Goal: Information Seeking & Learning: Learn about a topic

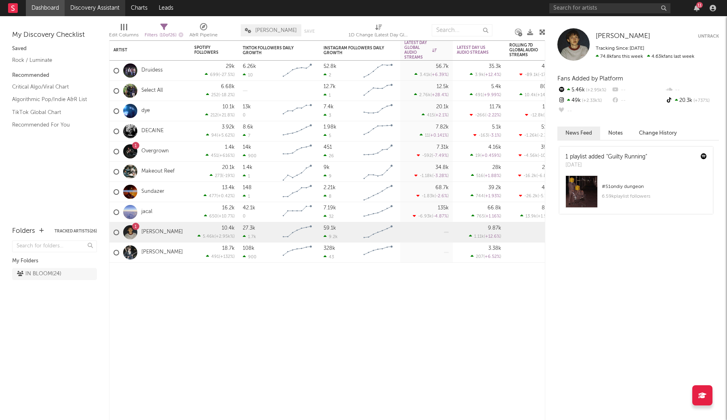
click at [105, 4] on link "Discovery Assistant" at bounding box center [95, 8] width 61 height 16
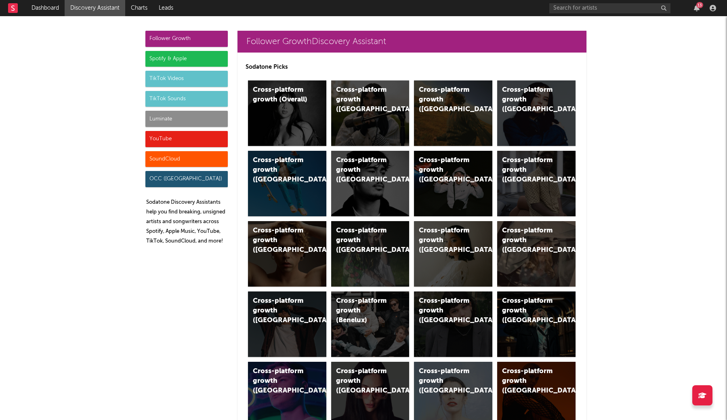
click at [173, 94] on div "TikTok Sounds" at bounding box center [186, 99] width 82 height 16
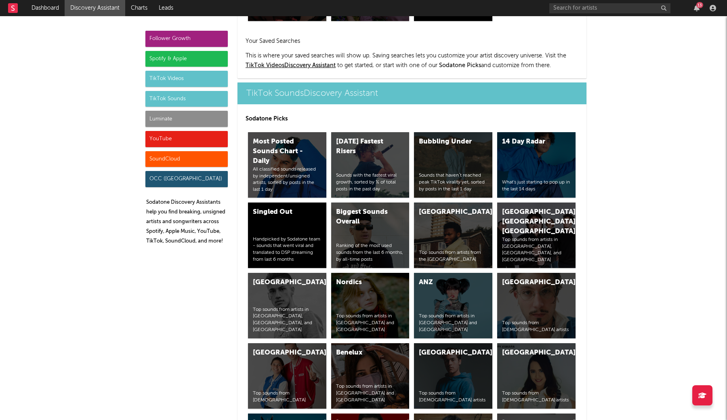
scroll to position [2652, 0]
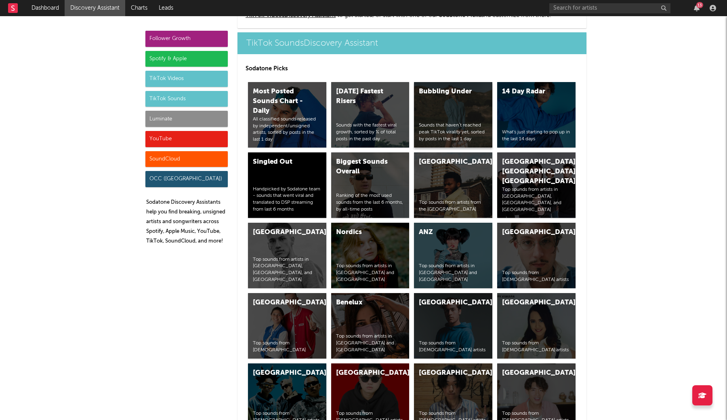
click at [445, 107] on div "Bubbling Under Sounds that haven’t reached peak TikTok virality yet, sorted by …" at bounding box center [453, 114] width 78 height 65
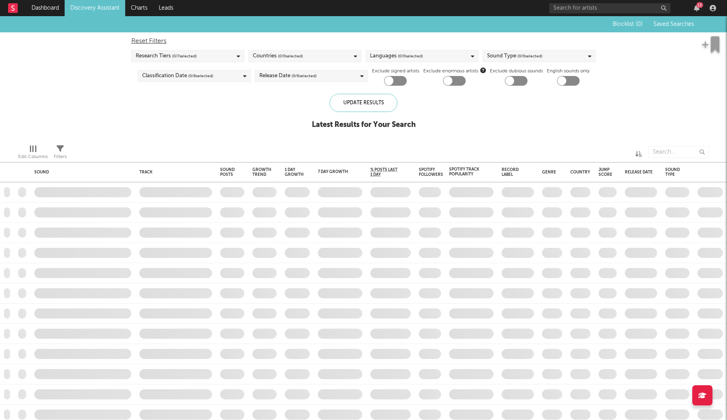
checkbox input "true"
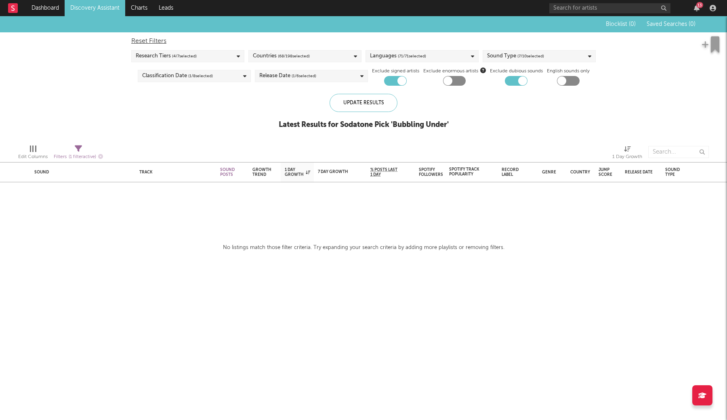
click at [104, 13] on link "Discovery Assistant" at bounding box center [95, 8] width 61 height 16
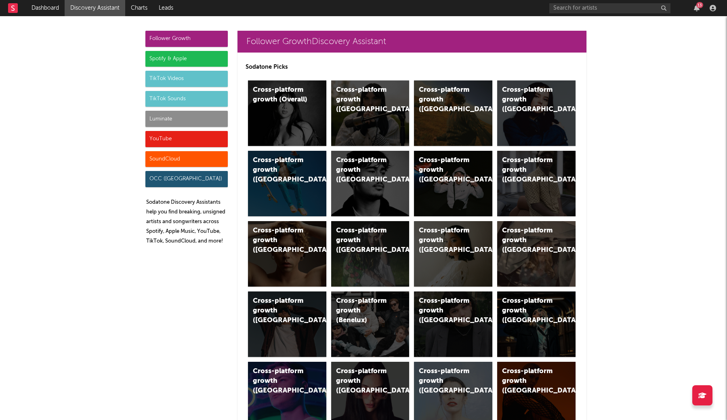
click at [189, 96] on div "TikTok Sounds" at bounding box center [186, 99] width 82 height 16
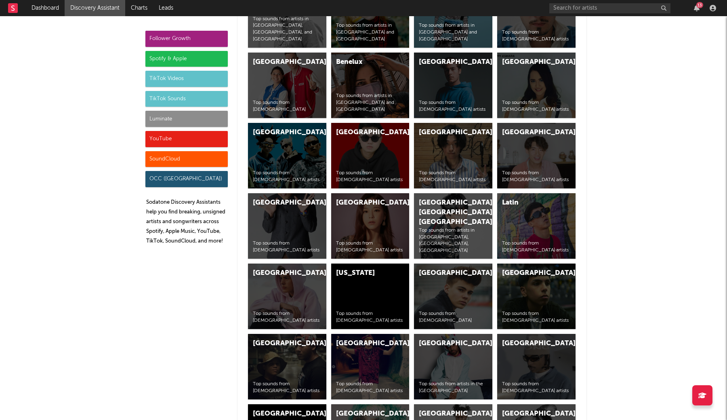
scroll to position [3123, 0]
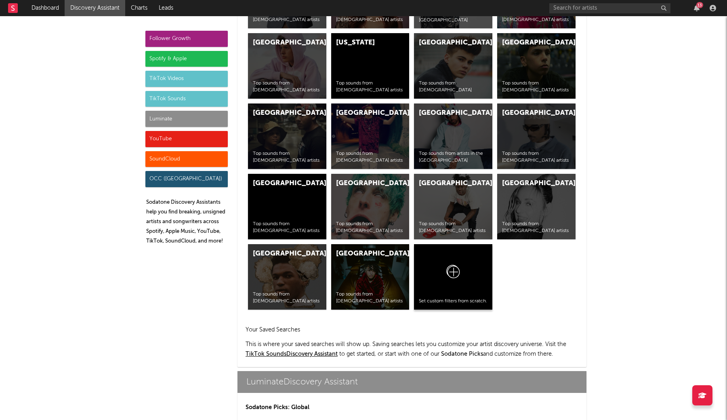
click at [470, 274] on div at bounding box center [453, 273] width 69 height 49
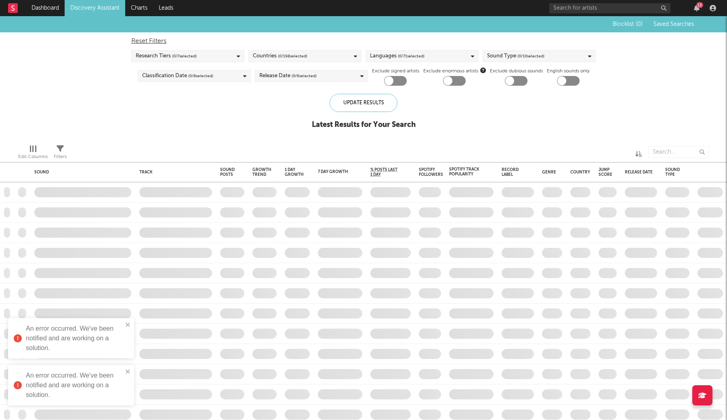
click at [280, 78] on div "Release Date ( 0 / 6 selected)" at bounding box center [287, 76] width 57 height 10
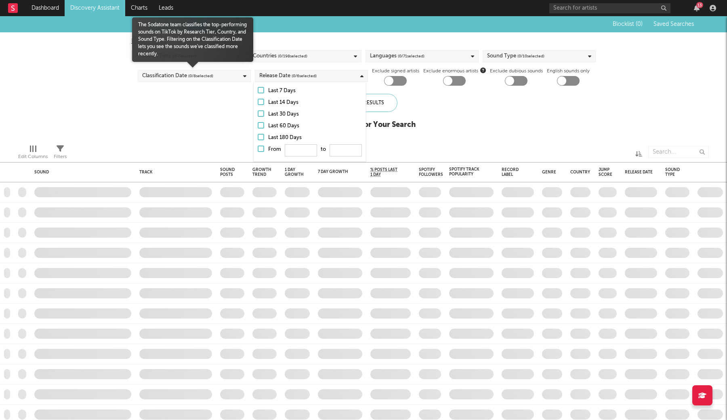
click at [208, 74] on span "( 0 / 8 selected)" at bounding box center [200, 76] width 25 height 10
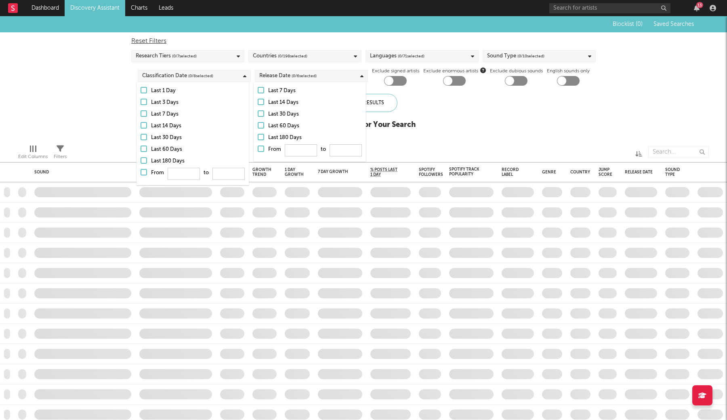
click at [89, 86] on div "Blocklist ( 0 ) Saved Searches Reset Filters Research Tiers ( 0 / 7 selected) C…" at bounding box center [363, 77] width 727 height 122
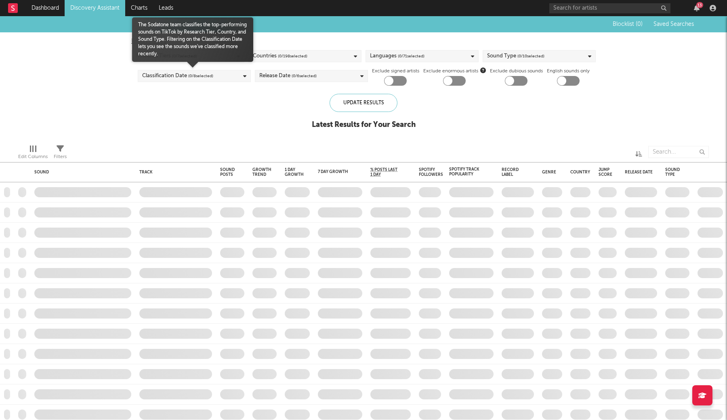
click at [168, 76] on div "Classification Date ( 0 / 8 selected)" at bounding box center [177, 76] width 71 height 10
click at [166, 91] on div "Last 1 Day" at bounding box center [198, 91] width 94 height 10
click at [141, 91] on input "Last 1 Day" at bounding box center [141, 91] width 0 height 10
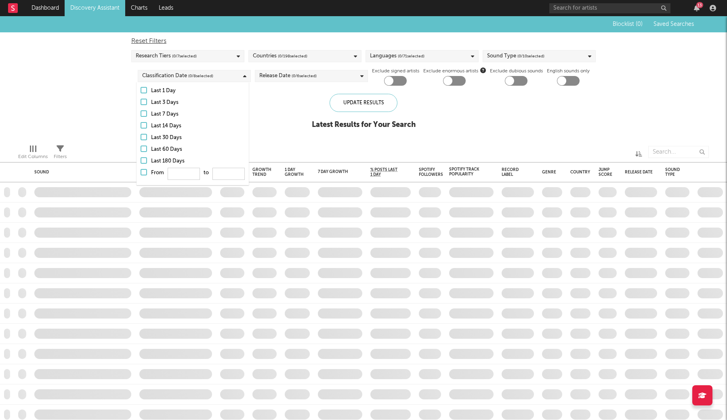
click at [97, 84] on div "Blocklist ( 0 ) Saved Searches Reset Filters Research Tiers ( 0 / 7 selected) C…" at bounding box center [363, 77] width 727 height 122
click at [156, 59] on div "Research Tiers ( 0 / 7 selected)" at bounding box center [166, 56] width 61 height 10
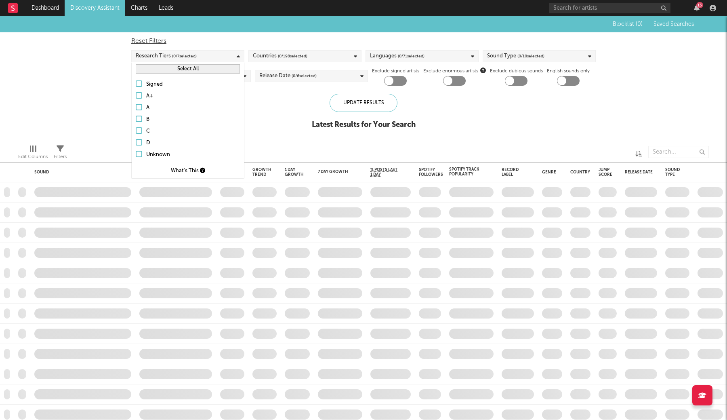
click at [106, 125] on div "Blocklist ( 0 ) Saved Searches Reset Filters Research Tiers ( 0 / 7 selected) C…" at bounding box center [363, 77] width 727 height 122
click at [416, 54] on span "( 0 / 71 selected)" at bounding box center [411, 56] width 27 height 10
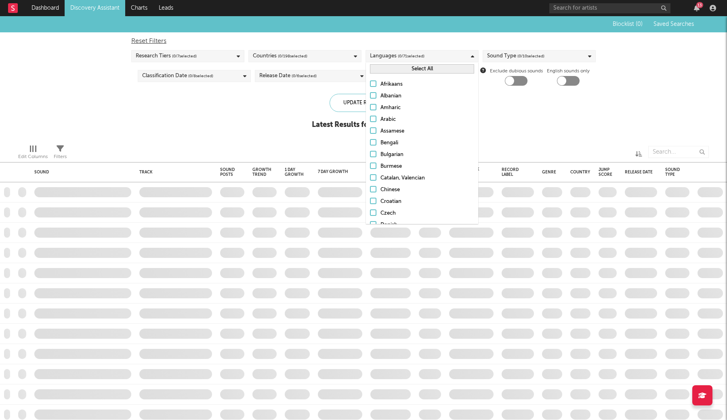
click at [520, 52] on span "( 0 / 10 selected)" at bounding box center [531, 56] width 27 height 10
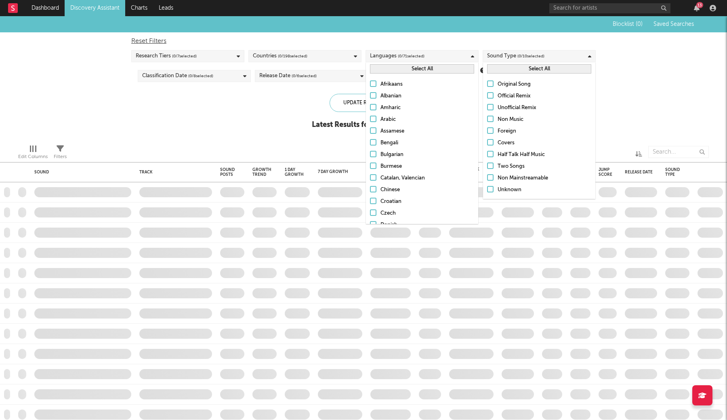
click at [510, 82] on div "Original Song" at bounding box center [545, 85] width 94 height 10
click at [487, 82] on input "Original Song" at bounding box center [487, 85] width 0 height 10
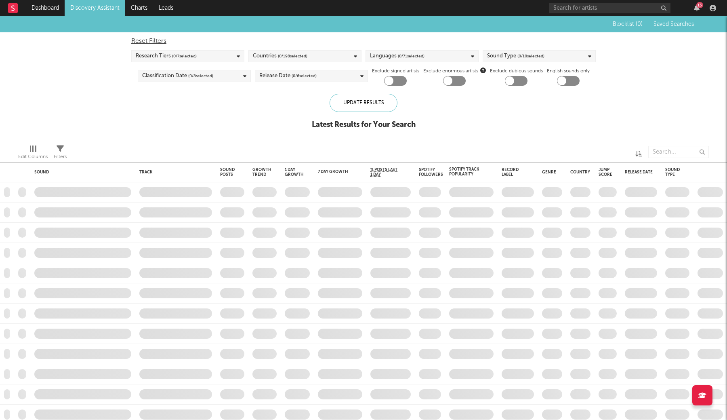
click at [641, 51] on div "Blocklist ( 0 ) Saved Searches Reset Filters Research Tiers ( 0 / 7 selected) C…" at bounding box center [363, 77] width 727 height 122
click at [375, 99] on div "Update Results" at bounding box center [364, 103] width 68 height 18
click at [396, 79] on div at bounding box center [395, 81] width 23 height 10
click at [390, 80] on div at bounding box center [389, 80] width 9 height 9
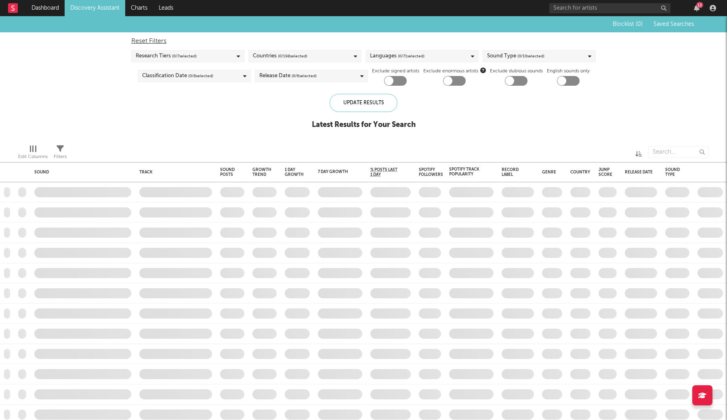
click at [177, 55] on span "( 0 / 7 selected)" at bounding box center [184, 56] width 25 height 10
click at [138, 141] on div at bounding box center [139, 142] width 6 height 6
click at [136, 141] on input "D" at bounding box center [136, 143] width 0 height 10
click at [139, 154] on div at bounding box center [139, 154] width 6 height 6
click at [136, 154] on input "Unknown" at bounding box center [136, 155] width 0 height 10
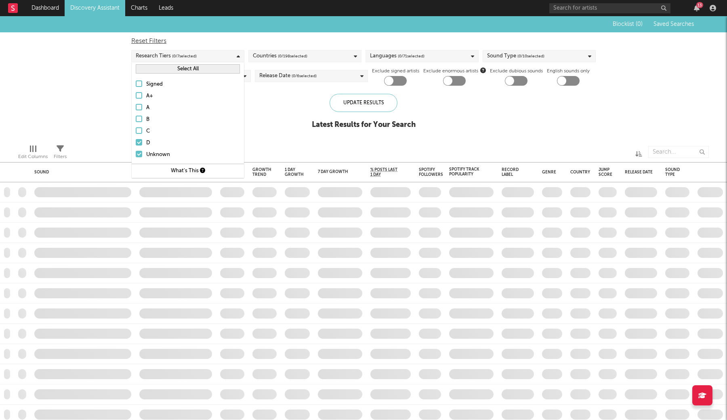
click at [139, 132] on div at bounding box center [139, 130] width 6 height 6
click at [136, 132] on input "C" at bounding box center [136, 131] width 0 height 10
click at [139, 121] on div at bounding box center [139, 119] width 6 height 6
click at [136, 121] on input "B" at bounding box center [136, 120] width 0 height 10
click at [139, 106] on div at bounding box center [139, 107] width 6 height 6
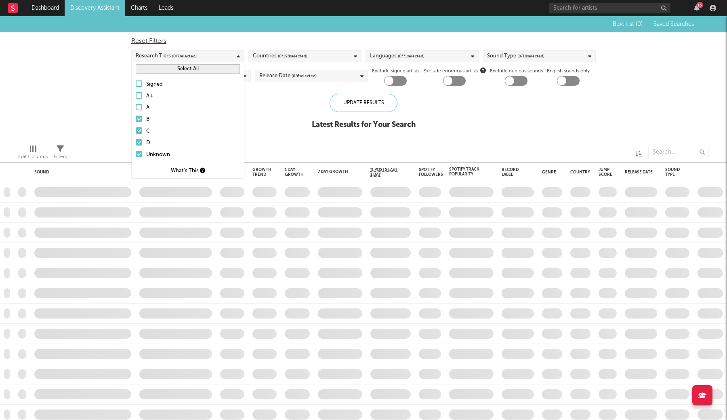
click at [136, 106] on input "A" at bounding box center [136, 108] width 0 height 10
click at [139, 98] on div at bounding box center [139, 95] width 6 height 6
click at [136, 98] on input "A+" at bounding box center [136, 96] width 0 height 10
click at [253, 89] on div "Blocklist ( 0 ) Saved Searches Reset Filters Research Tiers ( 0 / 7 selected) C…" at bounding box center [363, 77] width 727 height 122
click at [223, 50] on div "Reset Filters Research Tiers ( 0 / 7 selected) Countries ( 0 / 198 selected) La…" at bounding box center [363, 58] width 473 height 53
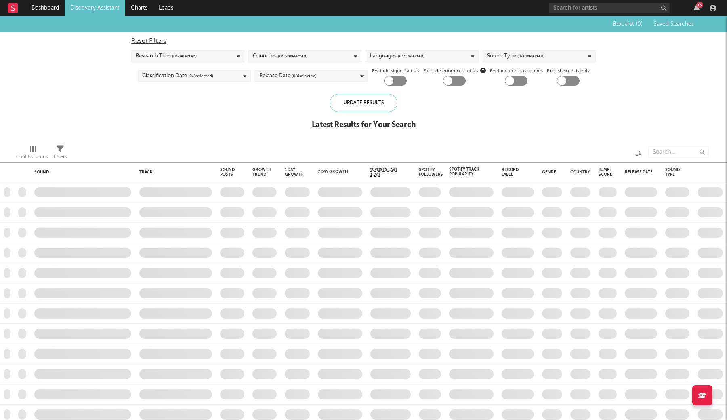
click at [223, 55] on div "Research Tiers ( 0 / 7 selected)" at bounding box center [187, 56] width 113 height 12
click at [212, 66] on button "Select All" at bounding box center [188, 68] width 104 height 9
click at [263, 102] on div "Blocklist ( 0 ) Saved Searches Reset Filters Research Tiers ( 0 / 7 selected) C…" at bounding box center [363, 77] width 727 height 122
click at [343, 99] on div "Update Results" at bounding box center [364, 103] width 68 height 18
click at [55, 68] on div "Blocklist ( 0 ) Saved Searches Reset Filters Research Tiers ( 0 / 7 selected) C…" at bounding box center [363, 77] width 727 height 122
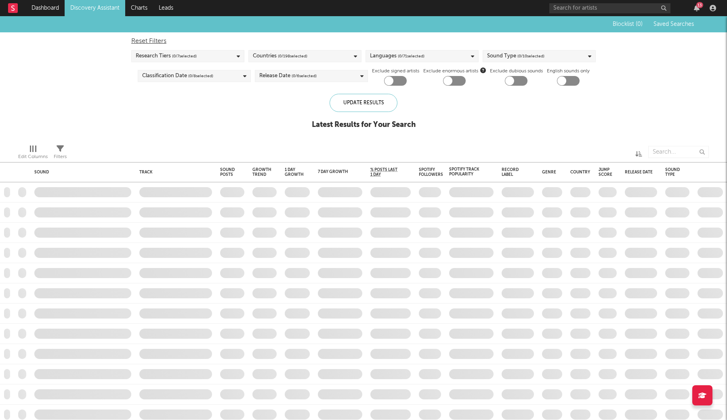
click at [55, 68] on div "Blocklist ( 0 ) Saved Searches Reset Filters Research Tiers ( 0 / 7 selected) C…" at bounding box center [363, 77] width 727 height 122
click at [683, 76] on div "Blocklist ( 0 ) Saved Searches Reset Filters Research Tiers ( 0 / 7 selected) C…" at bounding box center [363, 77] width 727 height 122
click at [50, 11] on link "Dashboard" at bounding box center [45, 8] width 39 height 16
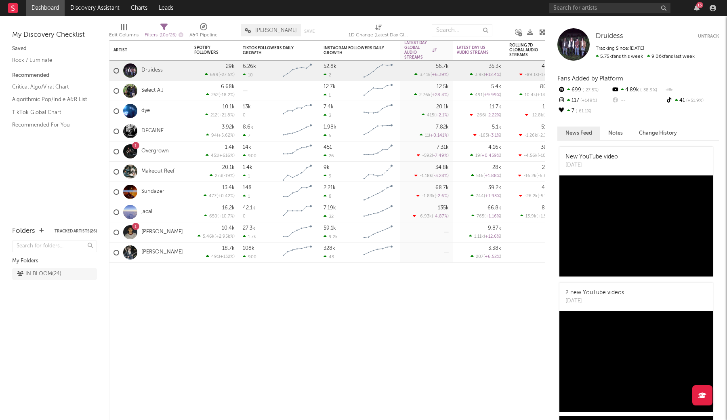
click at [674, 18] on div "Druidess Druidess Untrack Tracking Since: September 4, 2025 5.75k fans this wee…" at bounding box center [637, 218] width 182 height 404
click at [92, 11] on link "Discovery Assistant" at bounding box center [95, 8] width 61 height 16
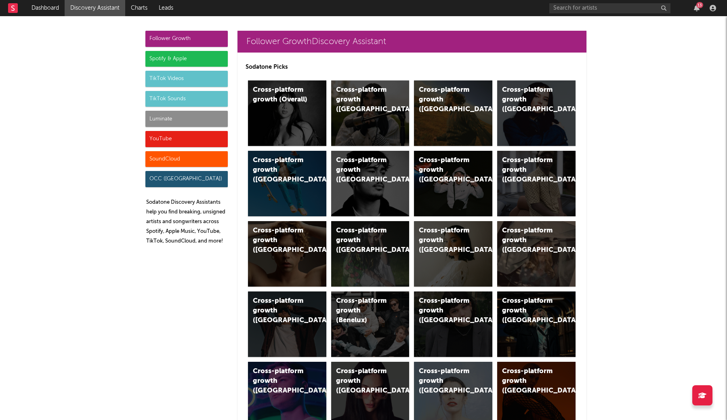
click at [172, 96] on div "TikTok Sounds" at bounding box center [186, 99] width 82 height 16
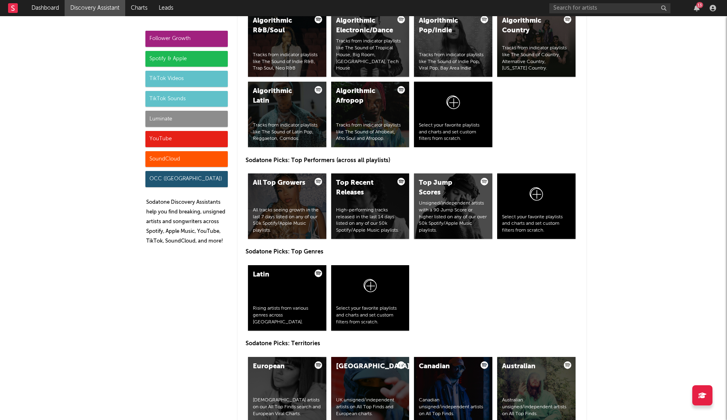
scroll to position [2652, 0]
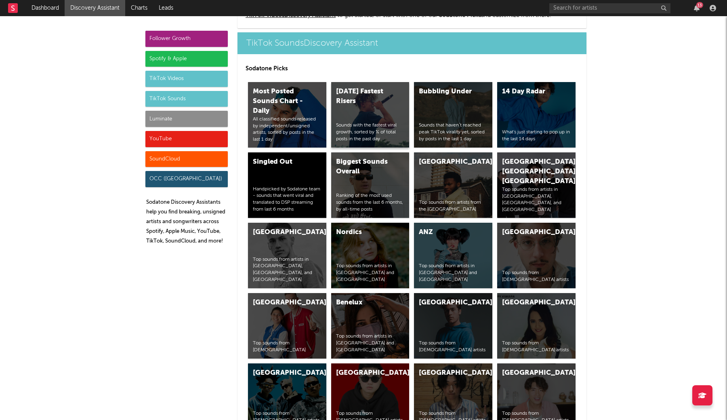
click at [371, 118] on div "Today's Fastest Risers Sounds with the fastest viral growth, sorted by % of tot…" at bounding box center [370, 114] width 78 height 65
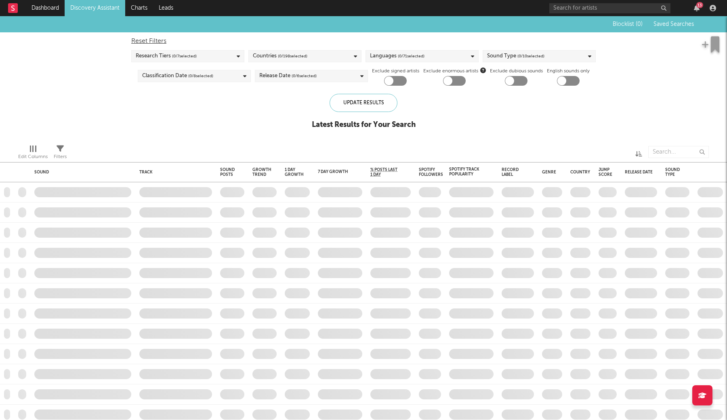
checkbox input "true"
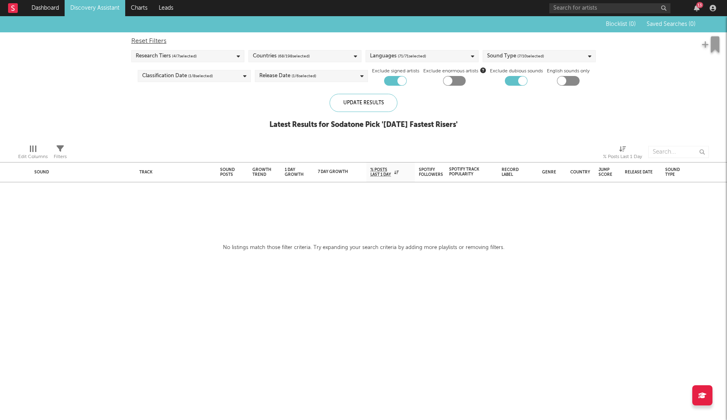
click at [101, 11] on link "Discovery Assistant" at bounding box center [95, 8] width 61 height 16
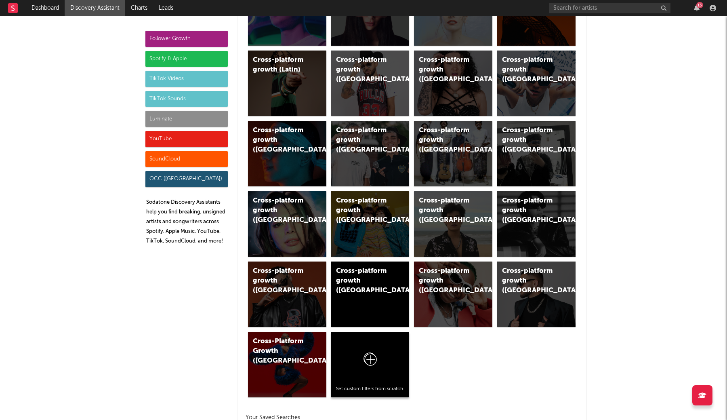
scroll to position [385, 0]
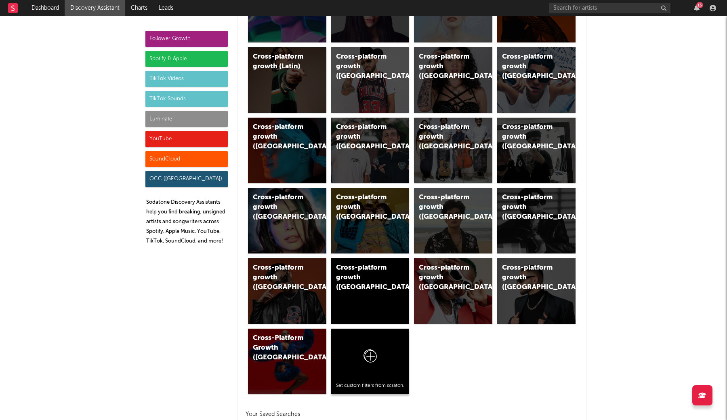
click at [383, 346] on div at bounding box center [370, 357] width 69 height 49
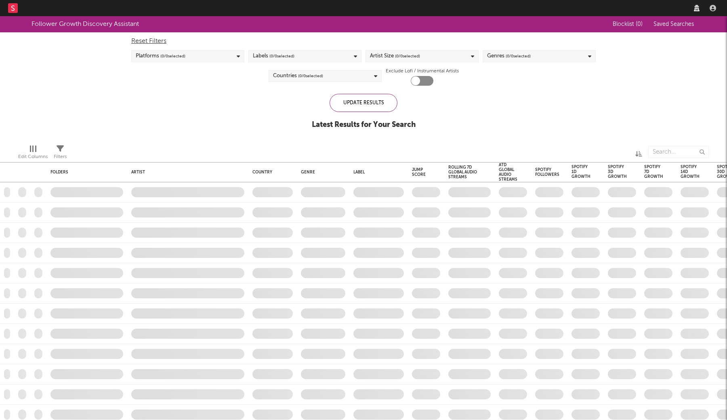
checkbox input "true"
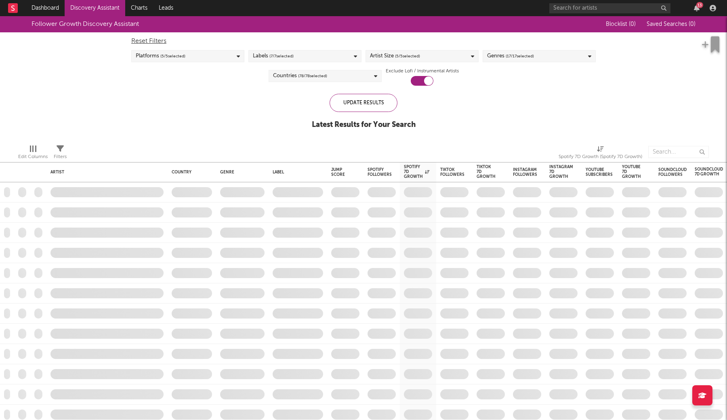
click at [85, 6] on link "Discovery Assistant" at bounding box center [95, 8] width 61 height 16
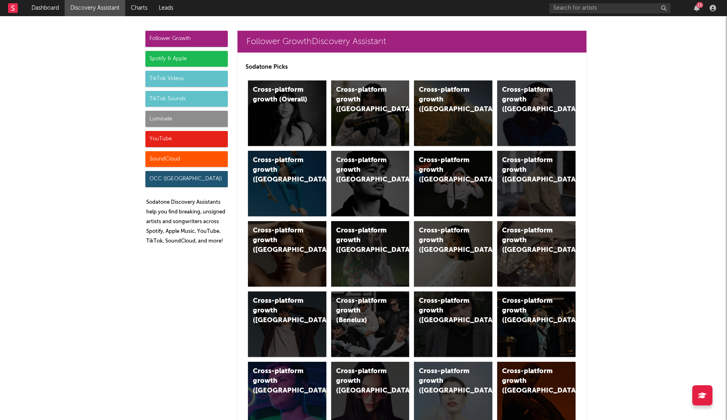
click at [193, 100] on div "TikTok Sounds" at bounding box center [186, 99] width 82 height 16
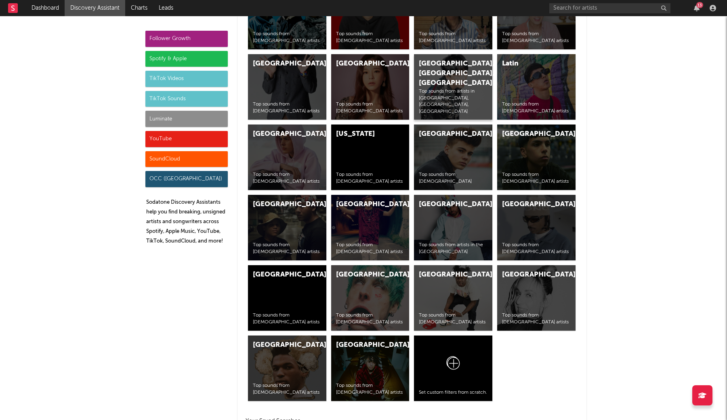
scroll to position [3041, 0]
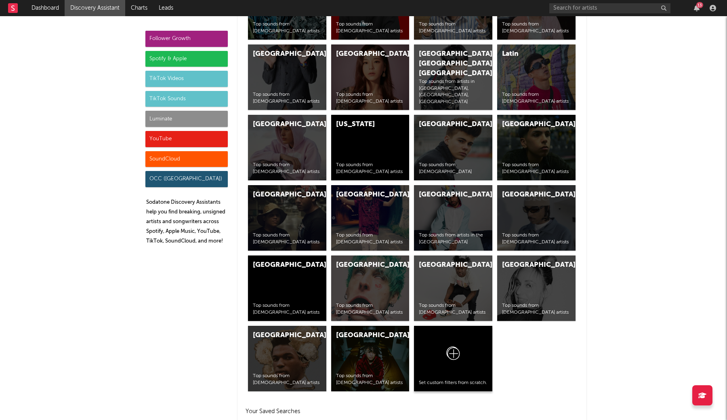
click at [451, 354] on icon at bounding box center [453, 355] width 15 height 19
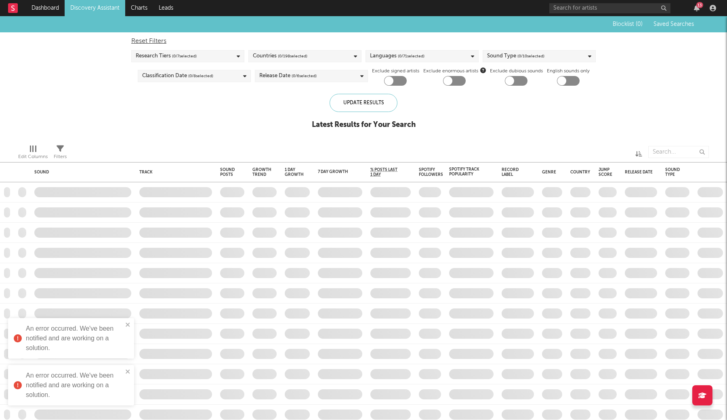
click at [87, 10] on link "Discovery Assistant" at bounding box center [95, 8] width 61 height 16
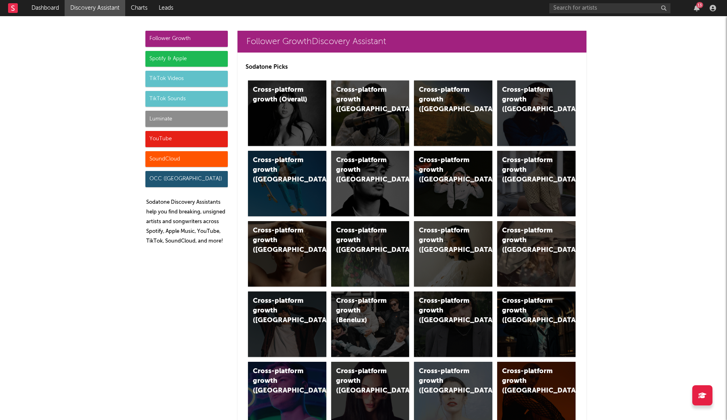
click at [172, 60] on div "Spotify & Apple" at bounding box center [186, 59] width 82 height 16
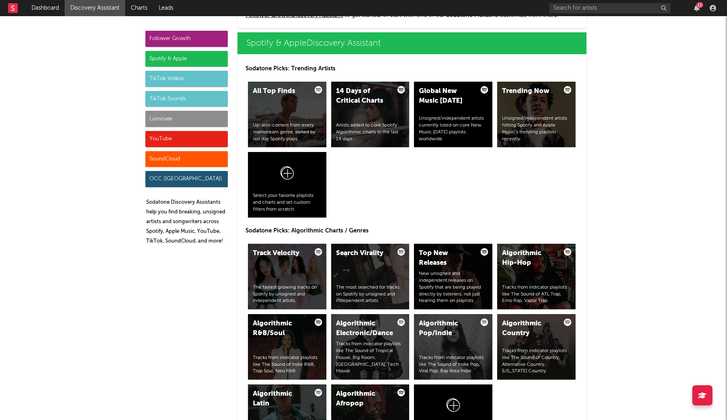
click at [174, 116] on div "Luminate" at bounding box center [186, 119] width 82 height 16
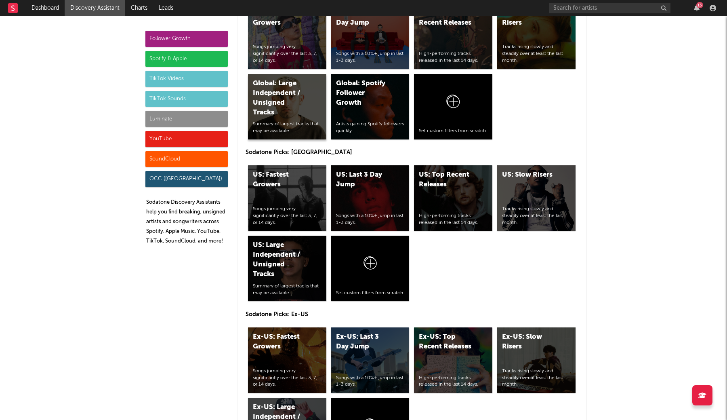
scroll to position [3539, 0]
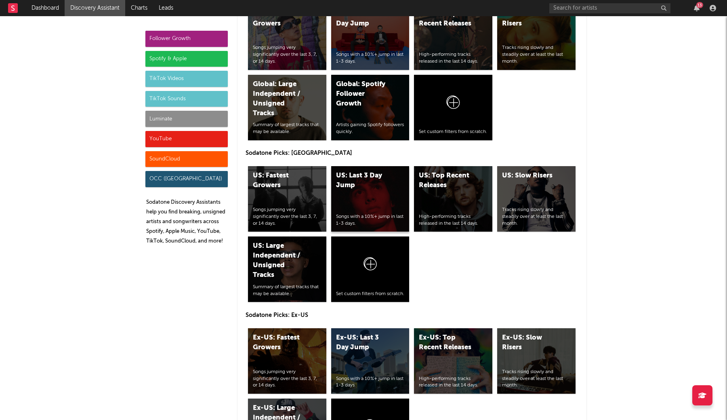
click at [383, 196] on div "US: Last 3 Day Jump Songs with a 10%+ jump in last 1-3 days." at bounding box center [370, 198] width 78 height 65
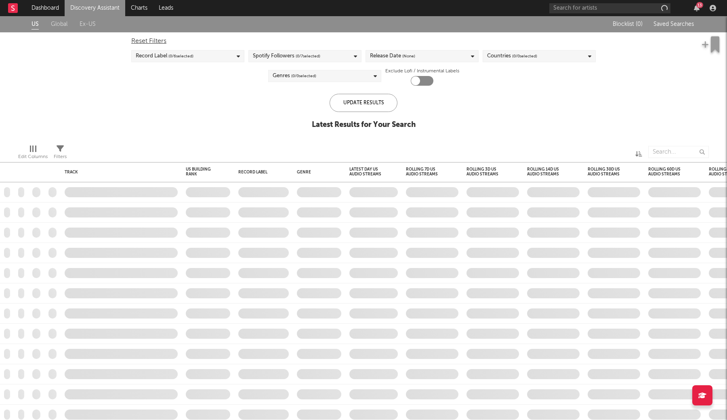
checkbox input "true"
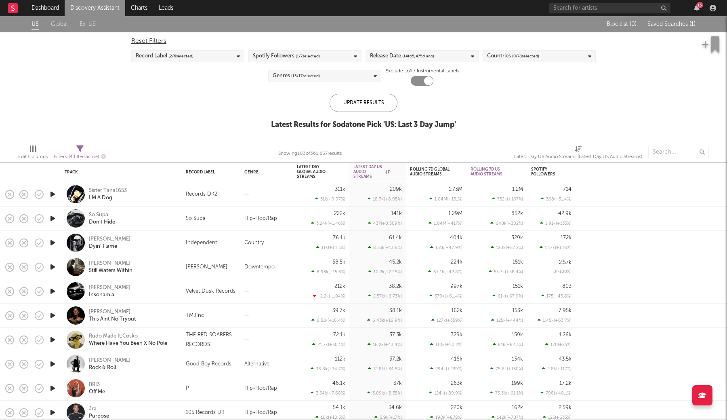
click at [215, 52] on div "Record Label ( 2 / 6 selected)" at bounding box center [187, 56] width 113 height 12
click at [82, 85] on div "US Global Ex-US Blocklist ( 0 ) Saved Searches ( 1 ) Reset Filters Record Label…" at bounding box center [363, 77] width 727 height 122
click at [261, 54] on div "Spotify Followers ( 1 / 7 selected)" at bounding box center [286, 56] width 67 height 10
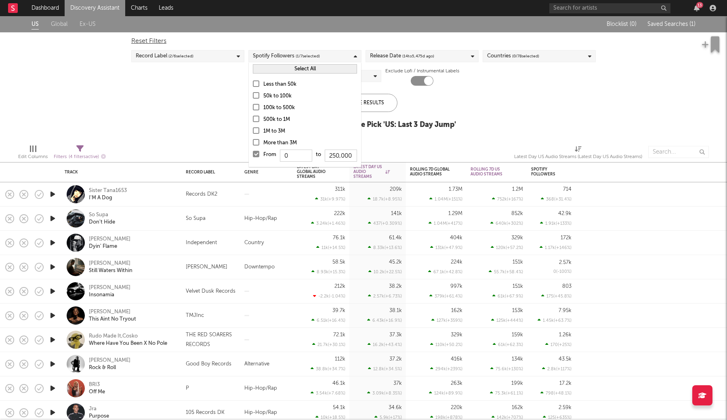
click at [253, 82] on div at bounding box center [256, 83] width 6 height 6
click at [253, 82] on input "Less than 50k" at bounding box center [253, 85] width 0 height 10
click at [257, 155] on div at bounding box center [256, 154] width 6 height 6
click at [253, 155] on input "From 0 to 250,000" at bounding box center [253, 156] width 0 height 13
click at [391, 58] on div "Release Date ( 14 to 5,475 d ago)" at bounding box center [402, 56] width 64 height 10
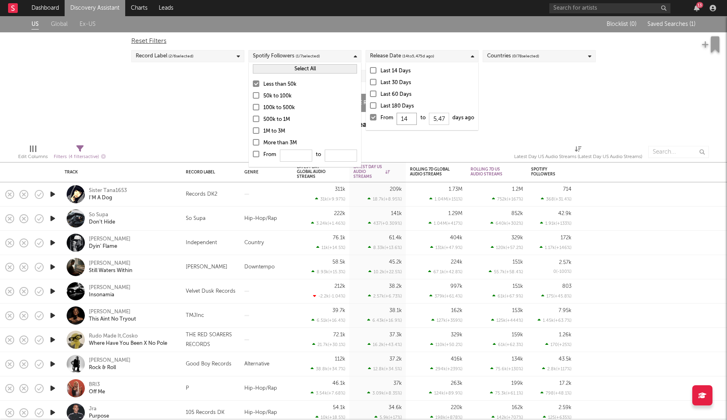
click at [404, 114] on input "14" at bounding box center [407, 119] width 20 height 12
type input "0"
type input "1"
click at [512, 84] on div "Reset Filters Record Label ( 2 / 6 selected) Spotify Followers ( 1 / 7 selected…" at bounding box center [363, 58] width 473 height 53
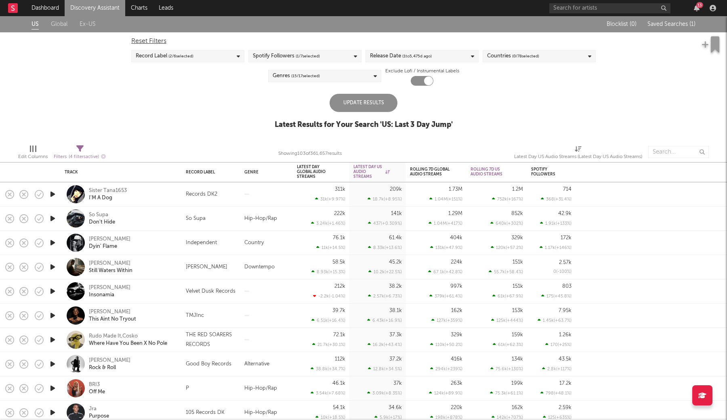
click at [513, 56] on span "( 0 / 78 selected)" at bounding box center [525, 56] width 27 height 10
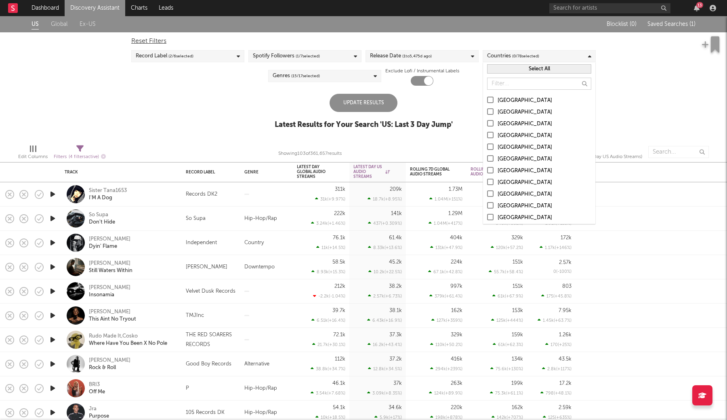
click at [508, 101] on div "United States" at bounding box center [545, 101] width 94 height 10
click at [487, 101] on input "United States" at bounding box center [487, 101] width 0 height 10
click at [507, 113] on div "Australia" at bounding box center [545, 112] width 94 height 10
click at [487, 113] on input "Australia" at bounding box center [487, 112] width 0 height 10
click at [505, 121] on div "Canada" at bounding box center [545, 124] width 94 height 10
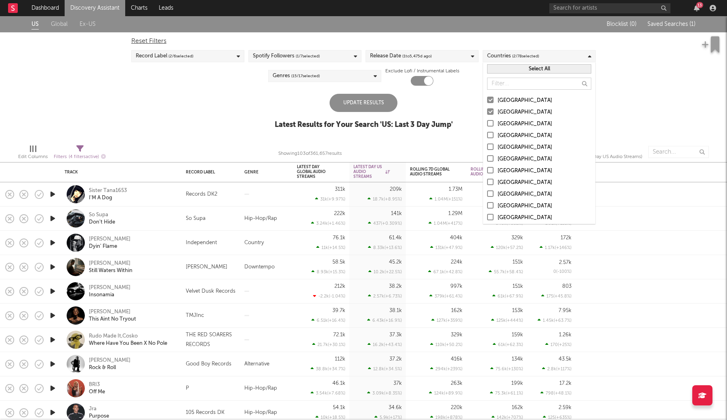
click at [487, 121] on input "Canada" at bounding box center [487, 124] width 0 height 10
click at [505, 139] on div "United Kingdom" at bounding box center [545, 136] width 94 height 10
click at [487, 139] on input "United Kingdom" at bounding box center [487, 136] width 0 height 10
click at [503, 150] on div "Germany" at bounding box center [545, 148] width 94 height 10
click at [487, 150] on input "Germany" at bounding box center [487, 148] width 0 height 10
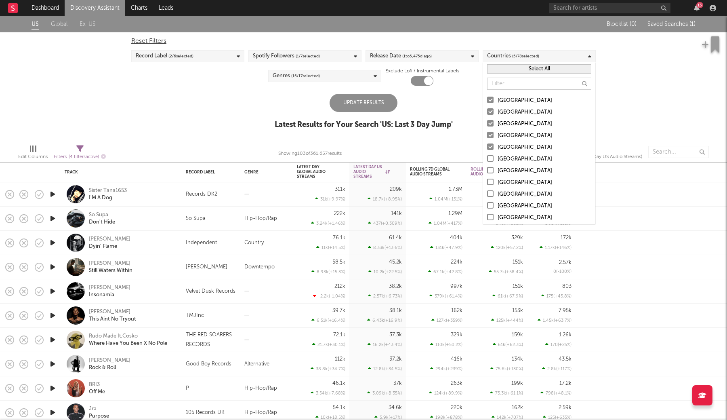
click at [340, 78] on div "Genres ( 15 / 17 selected)" at bounding box center [324, 76] width 113 height 12
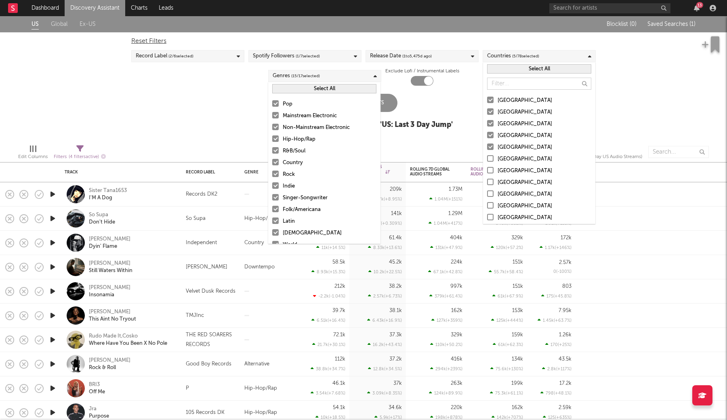
click at [308, 88] on button "Select All" at bounding box center [324, 88] width 104 height 9
click at [308, 88] on button "Deselect All" at bounding box center [324, 88] width 104 height 9
click at [277, 102] on div at bounding box center [275, 103] width 6 height 6
click at [272, 102] on input "Pop" at bounding box center [272, 104] width 0 height 10
click at [276, 175] on div at bounding box center [275, 174] width 6 height 6
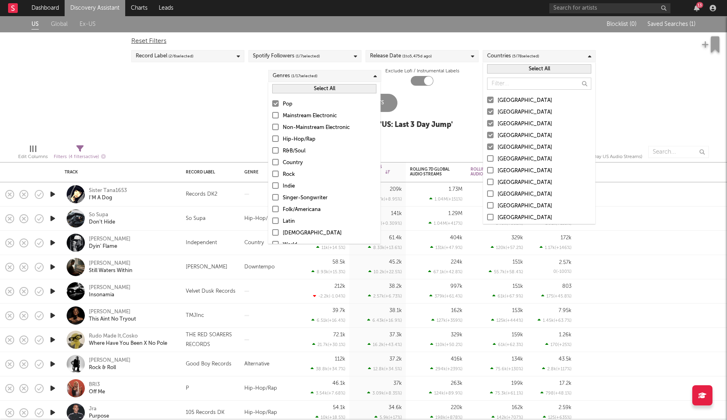
click at [272, 175] on input "Rock" at bounding box center [272, 175] width 0 height 10
click at [276, 184] on div at bounding box center [275, 185] width 6 height 6
click at [272, 184] on input "Indie" at bounding box center [272, 186] width 0 height 10
click at [277, 176] on div at bounding box center [275, 173] width 6 height 6
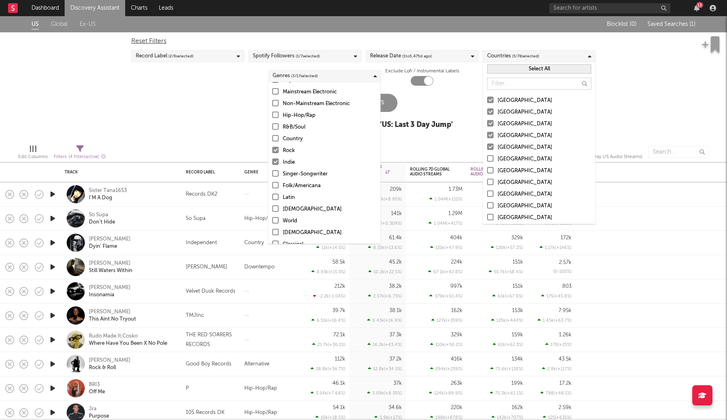
click at [272, 176] on input "Singer-Songwriter" at bounding box center [272, 174] width 0 height 10
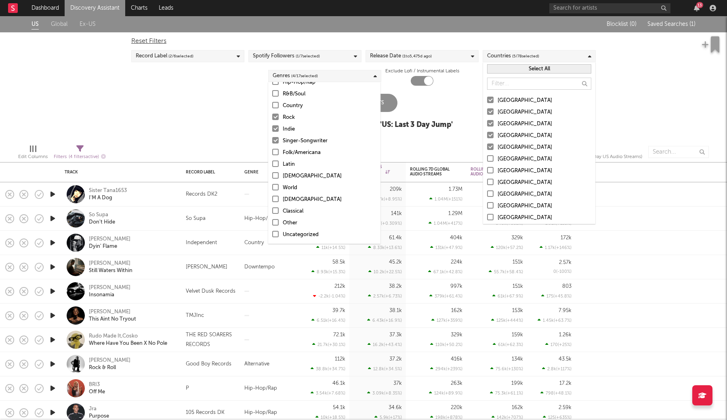
scroll to position [57, 0]
click at [227, 118] on div "US Global Ex-US Blocklist ( 0 ) Saved Searches ( 1 ) Reset Filters Record Label…" at bounding box center [363, 77] width 727 height 122
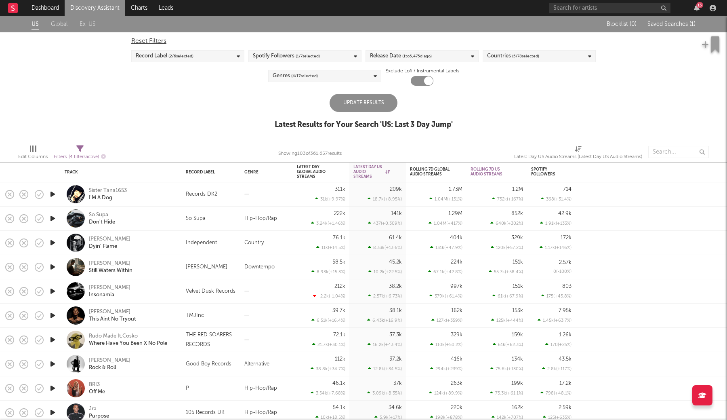
click at [376, 102] on div "Update Results" at bounding box center [364, 103] width 68 height 18
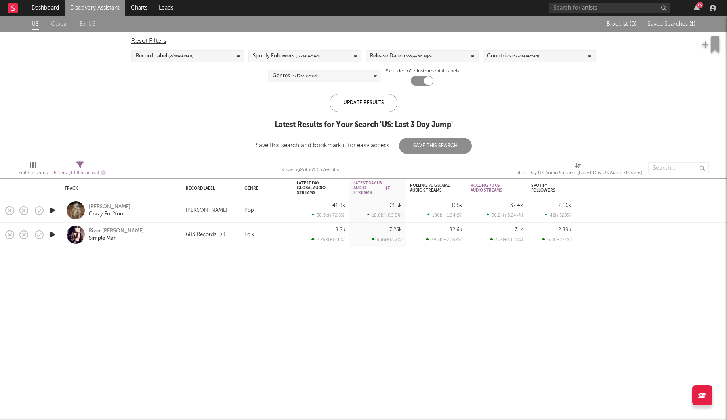
click at [278, 56] on div "Spotify Followers ( 1 / 7 selected)" at bounding box center [286, 56] width 67 height 10
click at [175, 112] on div "US Global Ex-US Blocklist ( 0 ) Saved Searches ( 1 ) Reset Filters Record Label…" at bounding box center [363, 85] width 727 height 138
click at [192, 63] on div "Reset Filters Record Label ( 2 / 6 selected) Spotify Followers ( 1 / 7 selected…" at bounding box center [363, 58] width 473 height 53
click at [195, 55] on div "Record Label ( 2 / 6 selected)" at bounding box center [187, 56] width 113 height 12
click at [226, 34] on div "Reset Filters Record Label ( 2 / 6 selected) Spotify Followers ( 1 / 7 selected…" at bounding box center [363, 58] width 473 height 53
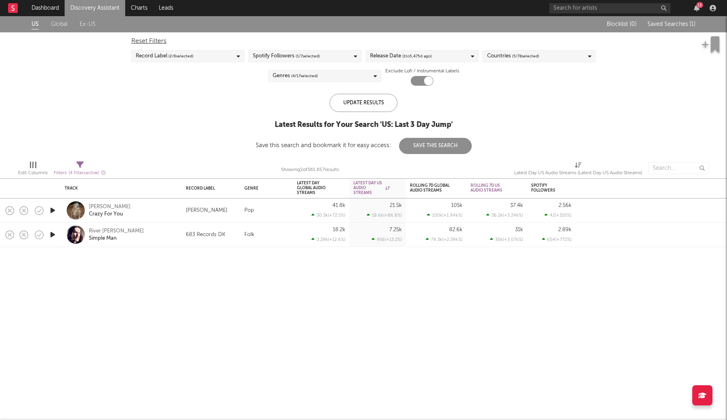
click at [200, 52] on div "Record Label ( 2 / 6 selected)" at bounding box center [187, 56] width 113 height 12
click at [175, 116] on div "Major Independent" at bounding box center [193, 120] width 94 height 10
click at [136, 116] on input "Major Independent" at bounding box center [136, 120] width 0 height 10
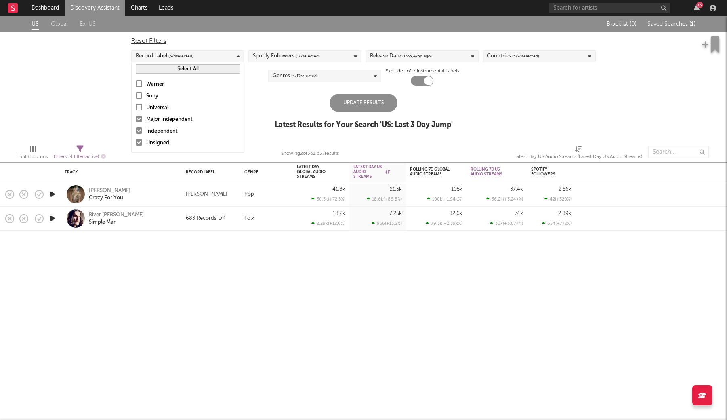
click at [355, 98] on div "Update Results" at bounding box center [364, 103] width 68 height 18
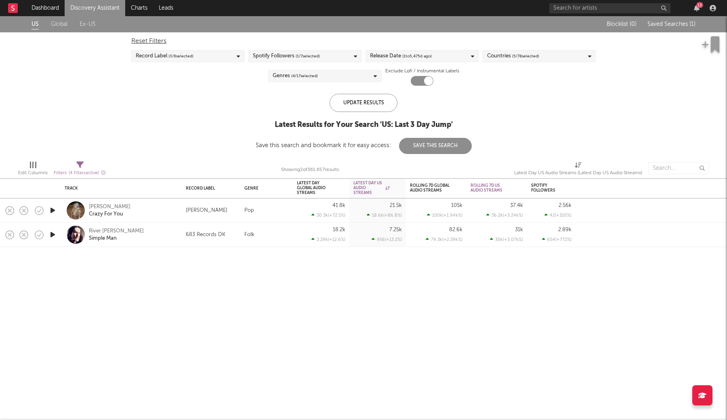
click at [200, 50] on div "Reset Filters Record Label ( 3 / 6 selected) Spotify Followers ( 1 / 7 selected…" at bounding box center [363, 58] width 473 height 53
click at [196, 62] on div "Reset Filters Record Label ( 3 / 6 selected) Spotify Followers ( 1 / 7 selected…" at bounding box center [363, 58] width 473 height 53
click at [196, 59] on div "Record Label ( 3 / 6 selected)" at bounding box center [187, 56] width 113 height 12
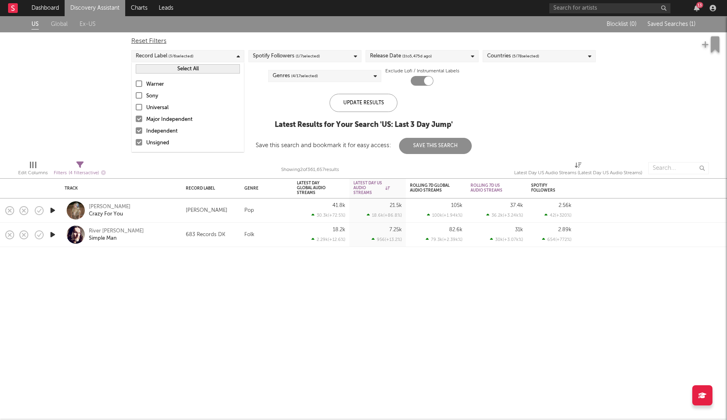
click at [172, 118] on div "Major Independent" at bounding box center [193, 120] width 94 height 10
click at [136, 118] on input "Major Independent" at bounding box center [136, 120] width 0 height 10
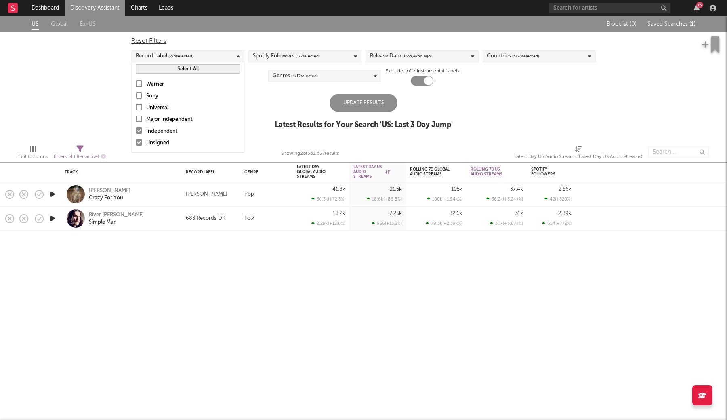
click at [266, 98] on div "US Global Ex-US Blocklist ( 0 ) Saved Searches ( 1 ) Reset Filters Record Label…" at bounding box center [363, 77] width 727 height 122
click at [488, 60] on div "Countries ( 5 / 78 selected)" at bounding box center [513, 56] width 52 height 10
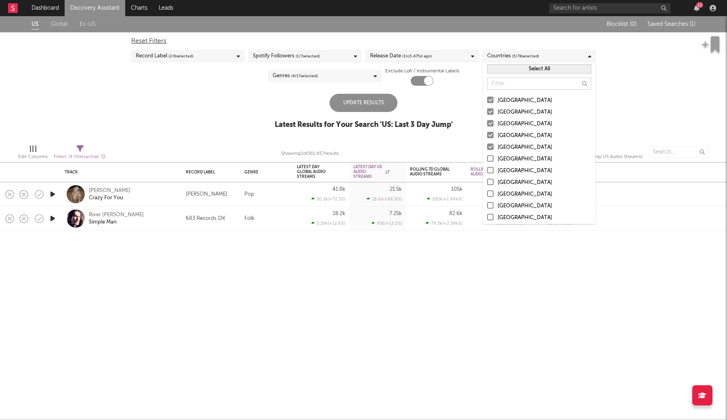
click at [452, 52] on div "Release Date ( 1 to 5,475 d ago)" at bounding box center [422, 56] width 113 height 12
drag, startPoint x: 445, startPoint y: 122, endPoint x: 419, endPoint y: 122, distance: 25.5
click at [419, 122] on div "From 1 to 5,475 days ago" at bounding box center [428, 119] width 94 height 13
click at [370, 122] on input "From 1 to 5,475 days ago" at bounding box center [370, 119] width 0 height 13
click at [380, 106] on label "Last 180 Days" at bounding box center [422, 106] width 104 height 10
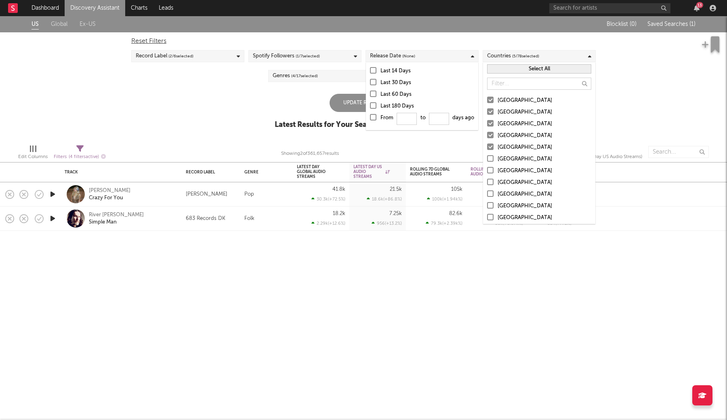
click at [370, 106] on input "Last 180 Days" at bounding box center [370, 106] width 0 height 10
click at [372, 115] on div at bounding box center [373, 117] width 6 height 6
click at [370, 115] on input "From to days ago" at bounding box center [370, 119] width 0 height 13
click at [352, 99] on div "Update Results" at bounding box center [364, 103] width 68 height 18
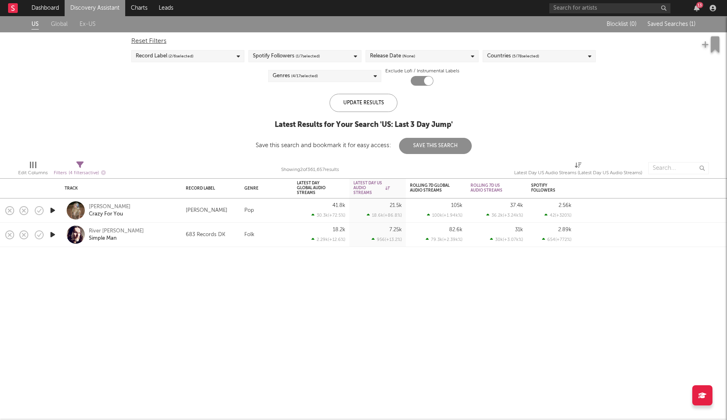
click at [304, 76] on span "( 4 / 17 selected)" at bounding box center [304, 76] width 27 height 10
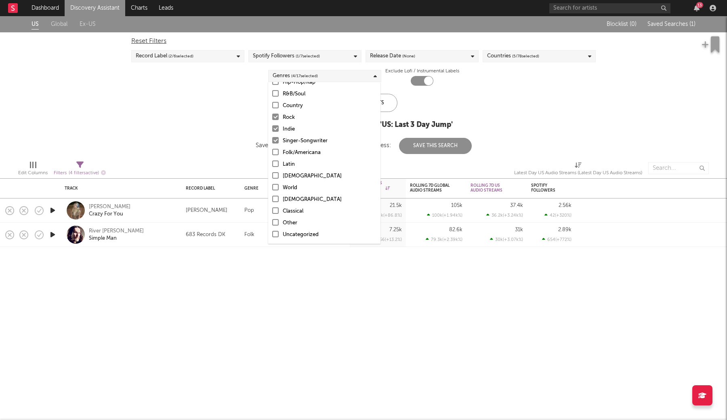
scroll to position [57, 0]
click at [288, 231] on div "Uncategorized" at bounding box center [330, 235] width 94 height 10
click at [272, 231] on input "Uncategorized" at bounding box center [272, 235] width 0 height 10
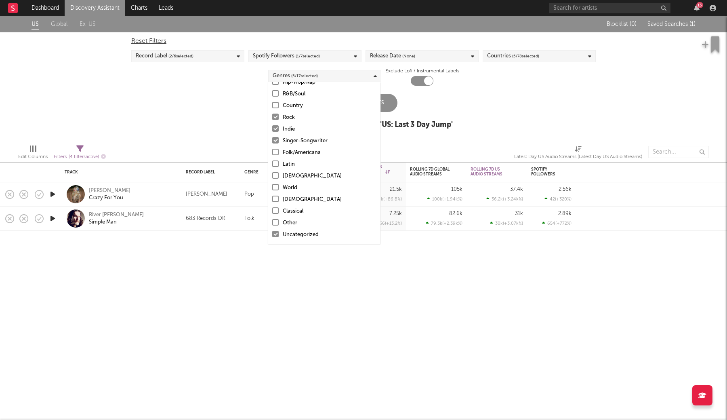
click at [390, 106] on div "Update Results" at bounding box center [364, 103] width 68 height 18
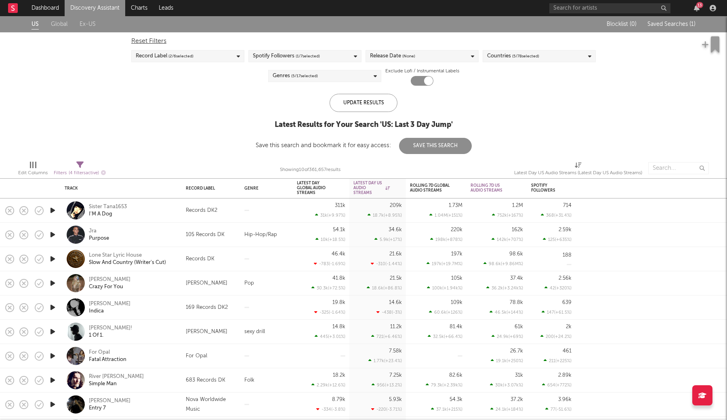
click at [422, 82] on div at bounding box center [422, 81] width 23 height 10
click at [418, 81] on div at bounding box center [415, 80] width 9 height 9
checkbox input "true"
click at [79, 167] on icon at bounding box center [79, 164] width 7 height 7
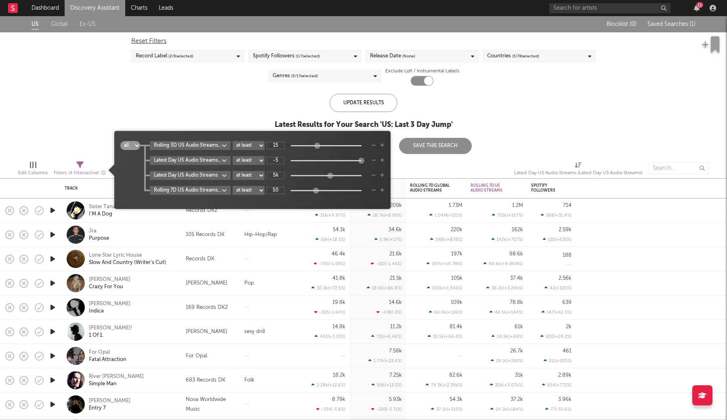
click at [205, 178] on body "Dashboard Discovery Assistant Charts Leads 13 Notifications Settings Mark all a…" at bounding box center [363, 210] width 727 height 420
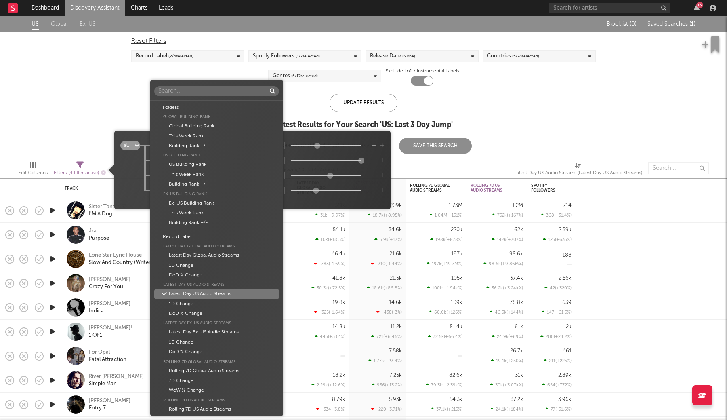
scroll to position [175, 0]
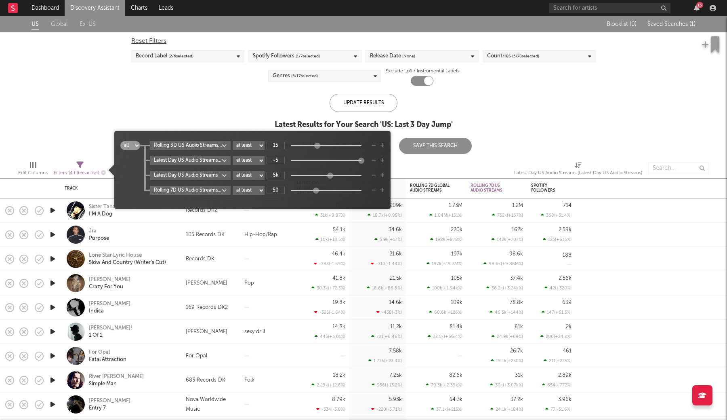
click at [328, 168] on div "Folders Global Building Rank Global Building Rank This Week Rank Building Rank …" at bounding box center [363, 210] width 727 height 420
click at [282, 175] on input "5k" at bounding box center [276, 175] width 18 height 7
type input "1k"
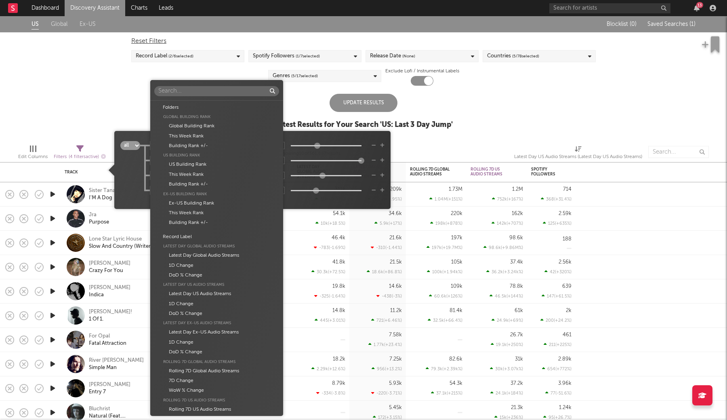
click at [213, 189] on body "Dashboard Discovery Assistant Charts Leads 13 Notifications Settings Mark all a…" at bounding box center [363, 210] width 727 height 420
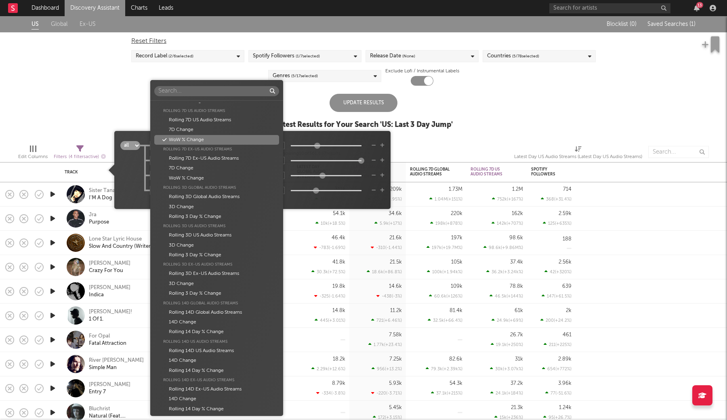
click at [126, 179] on div "Folders Global Building Rank Global Building Rank This Week Rank Building Rank …" at bounding box center [363, 210] width 727 height 420
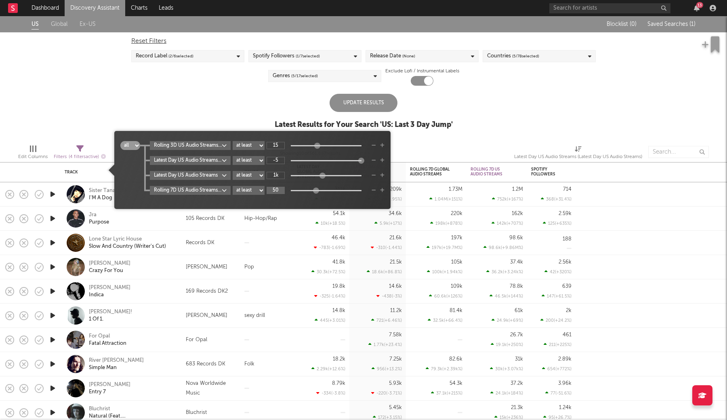
click at [277, 188] on input "50" at bounding box center [276, 190] width 18 height 7
click at [373, 190] on icon "button" at bounding box center [374, 190] width 4 height 5
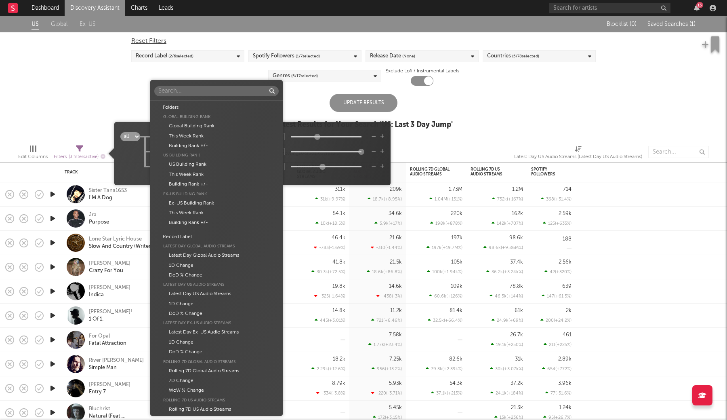
click at [211, 135] on body "Dashboard Discovery Assistant Charts Leads 13 Notifications Settings Mark all a…" at bounding box center [363, 210] width 727 height 420
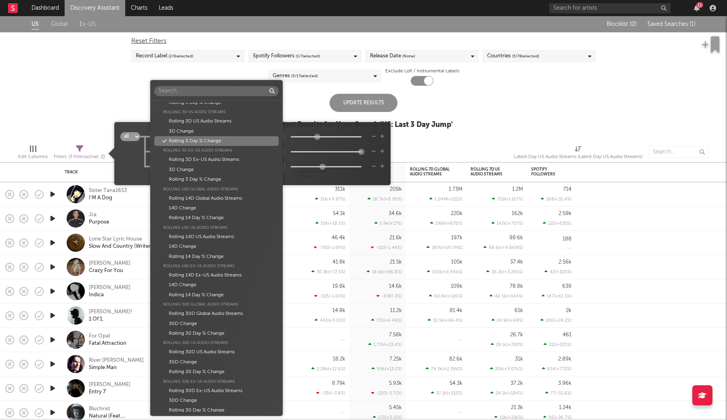
click at [253, 136] on div "Rolling 3 Day % Change" at bounding box center [216, 141] width 124 height 10
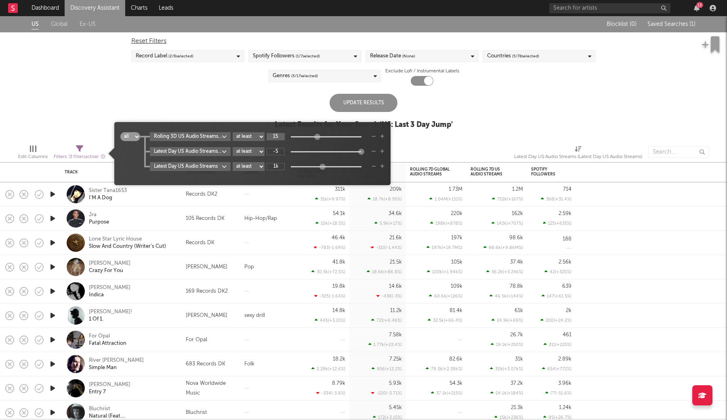
click at [278, 137] on input "15" at bounding box center [276, 136] width 18 height 7
type input "10"
click at [211, 152] on body "Dashboard Discovery Assistant Charts Leads 13 Notifications Settings Mark all a…" at bounding box center [363, 210] width 727 height 420
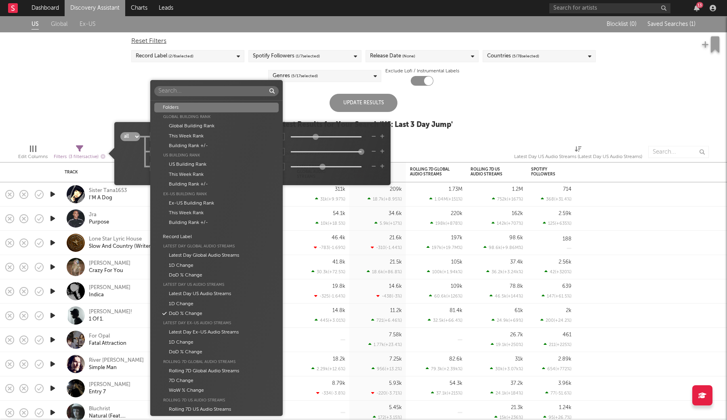
scroll to position [175, 0]
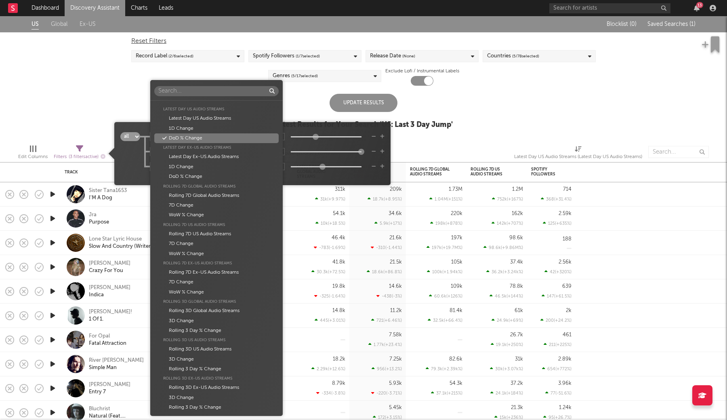
click at [198, 135] on div "DoD % Change" at bounding box center [216, 138] width 124 height 10
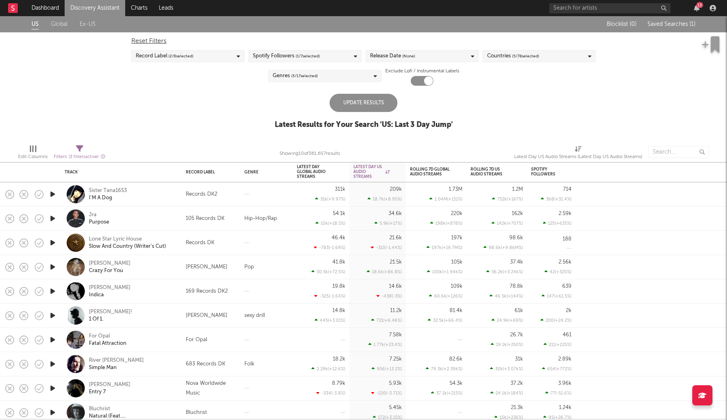
click at [363, 98] on div "Update Results" at bounding box center [364, 103] width 68 height 18
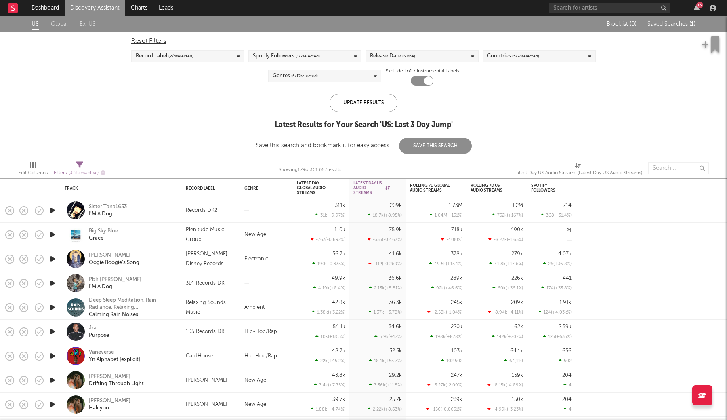
click at [318, 70] on div "Genres ( 5 / 17 selected)" at bounding box center [324, 76] width 113 height 12
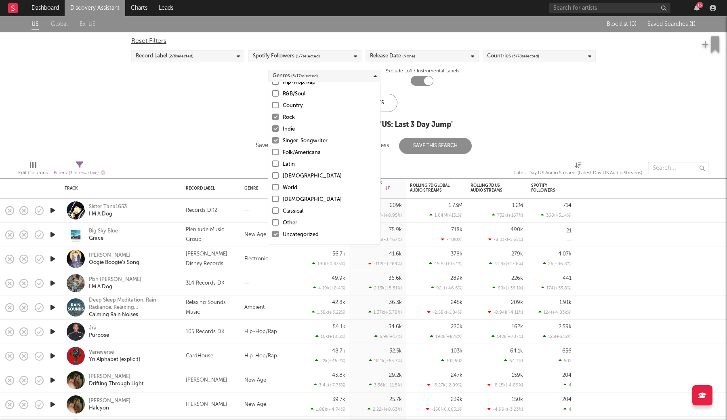
scroll to position [57, 0]
click at [199, 131] on div "US Global Ex-US Blocklist ( 0 ) Saved Searches ( 1 ) Reset Filters Record Label…" at bounding box center [363, 85] width 727 height 138
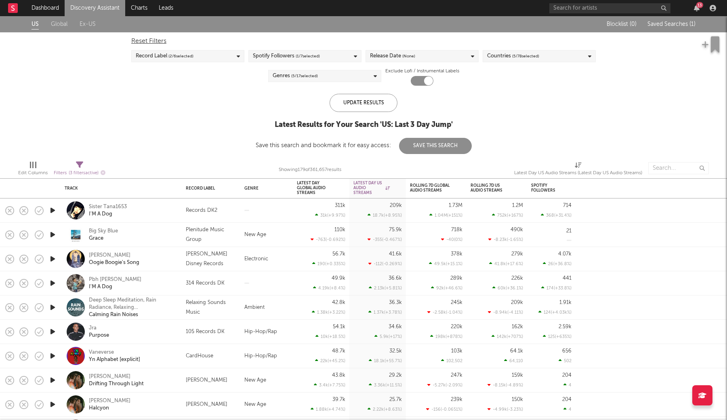
click at [81, 170] on div "Filters ( 3 filters active)" at bounding box center [80, 173] width 52 height 10
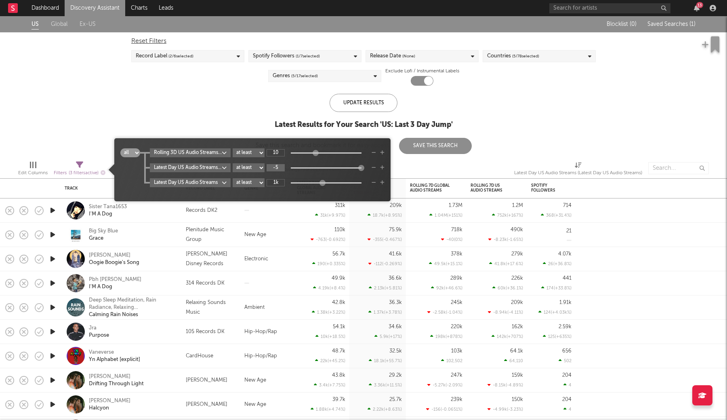
click at [275, 167] on input "-5" at bounding box center [276, 167] width 18 height 7
type input "-"
type input "0"
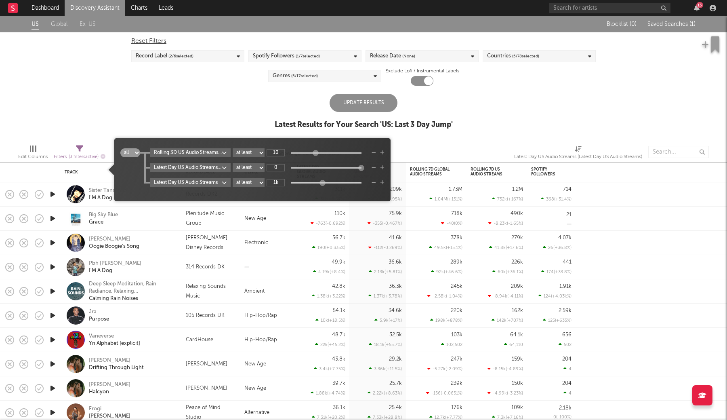
click at [380, 96] on div "Update Results" at bounding box center [364, 103] width 68 height 18
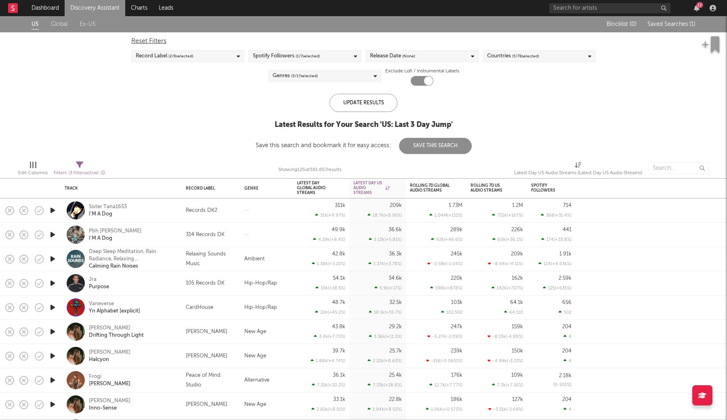
click at [428, 144] on button "Save This Search" at bounding box center [435, 146] width 73 height 16
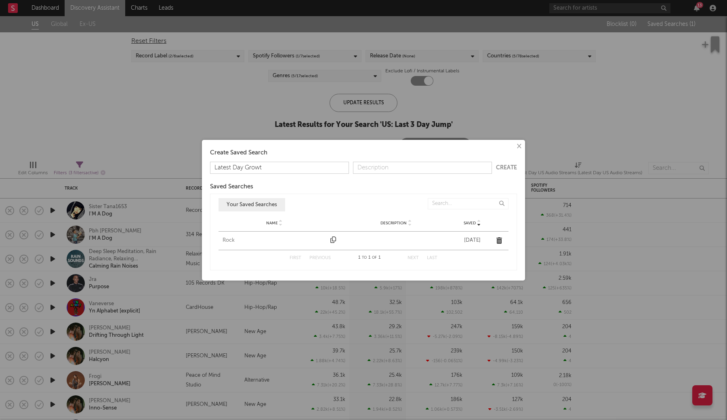
type input "Latest Day Growth"
click at [508, 167] on button "Create" at bounding box center [506, 168] width 21 height 6
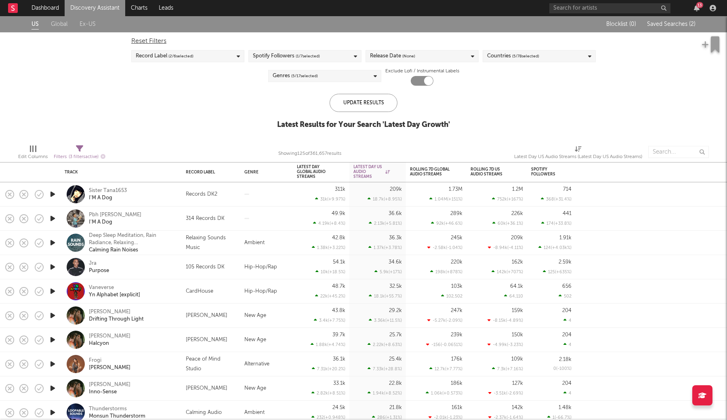
click at [162, 189] on div "Sister Tana1653 I'M A Dog" at bounding box center [132, 194] width 87 height 15
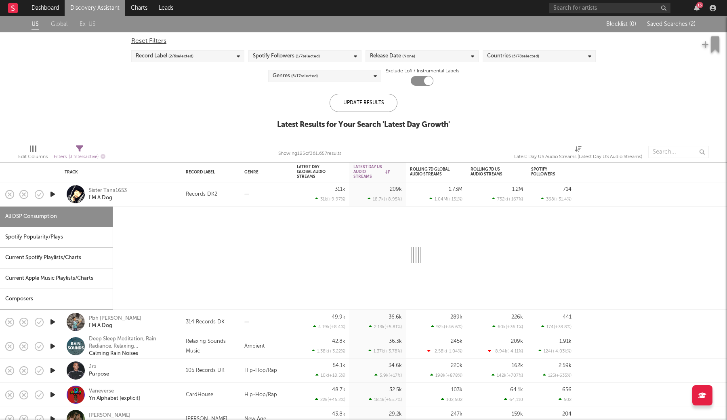
select select "1w"
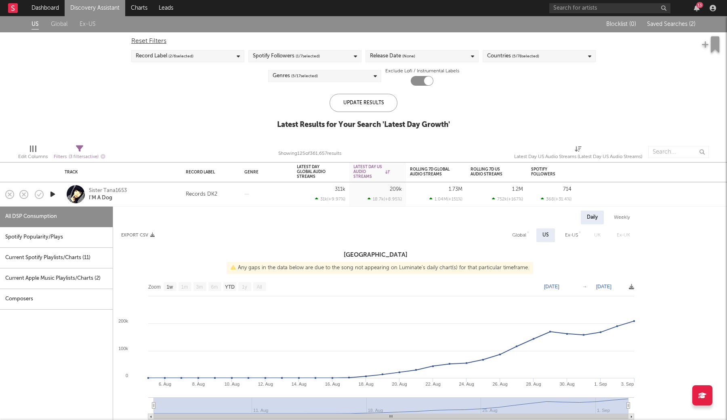
click at [54, 196] on icon "button" at bounding box center [52, 194] width 8 height 10
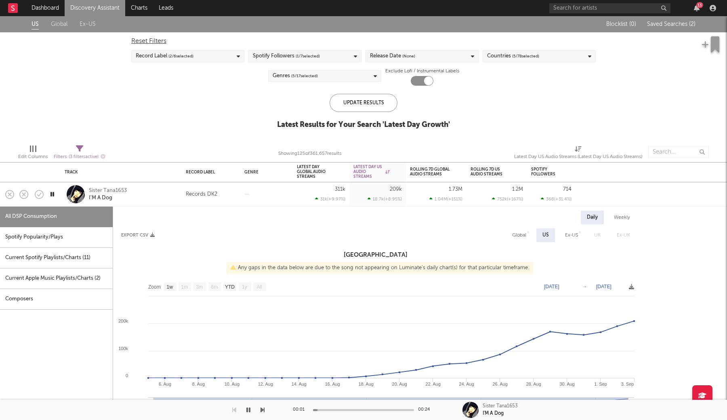
click at [54, 196] on icon "button" at bounding box center [52, 194] width 8 height 10
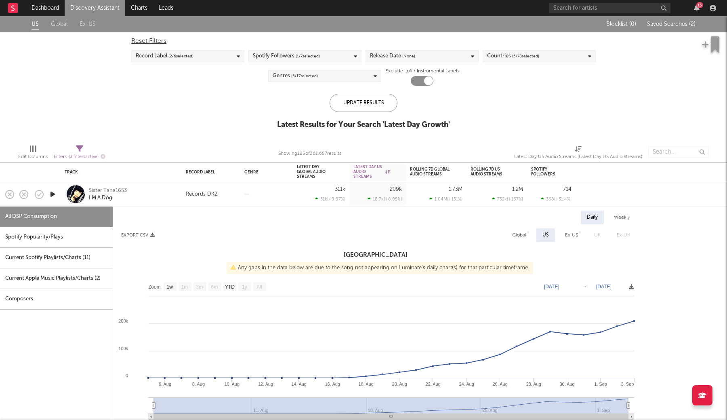
click at [157, 196] on div "Sister Tana1653 I'M A Dog" at bounding box center [132, 194] width 87 height 15
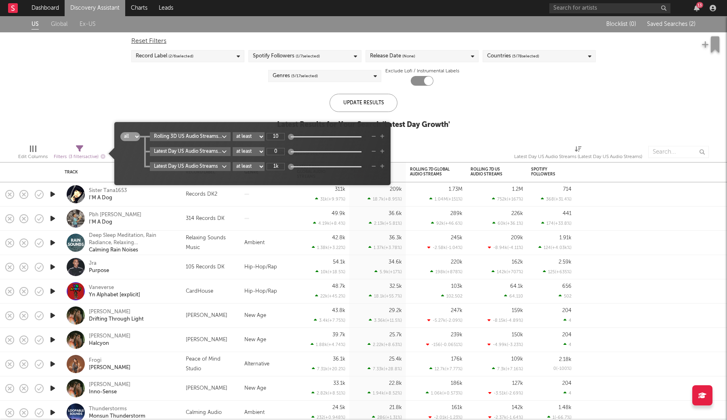
click at [79, 150] on icon at bounding box center [79, 148] width 7 height 7
click at [385, 169] on span "all any Rolling 3D US Audio Streams Rolling 3 Day % Change at least at most bet…" at bounding box center [252, 153] width 276 height 55
click at [383, 167] on icon "button" at bounding box center [382, 166] width 4 height 5
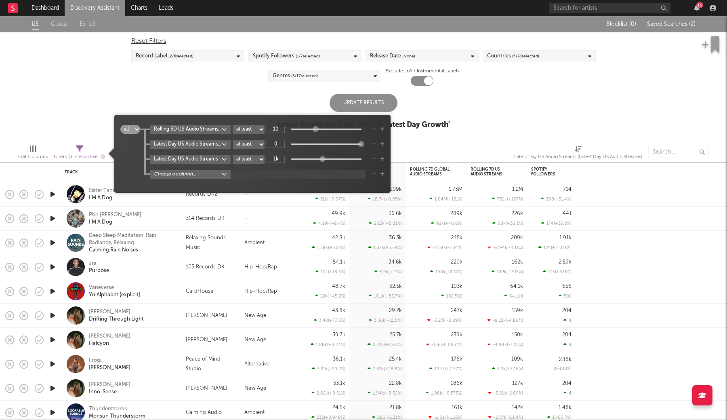
click at [176, 175] on body "Dashboard Discovery Assistant Charts Leads 13 Notifications Settings Mark all a…" at bounding box center [363, 210] width 727 height 420
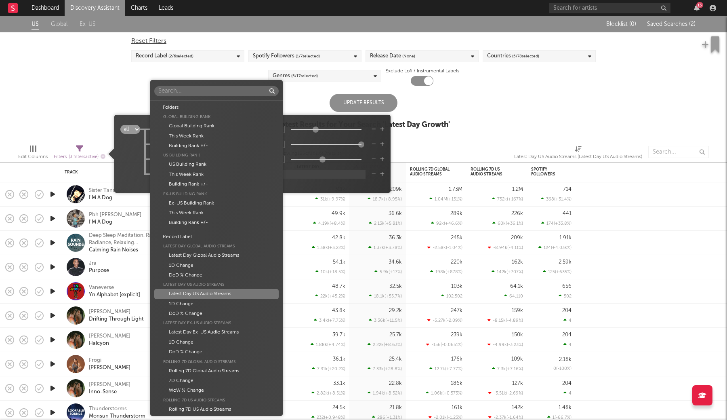
click at [215, 295] on div "Latest Day US Audio Streams" at bounding box center [216, 294] width 124 height 10
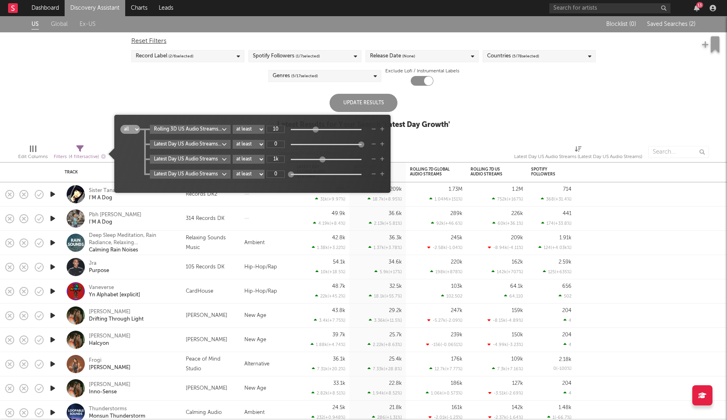
select select "max"
click at [282, 176] on input "0" at bounding box center [276, 174] width 18 height 7
click at [373, 173] on icon "button" at bounding box center [374, 174] width 4 height 5
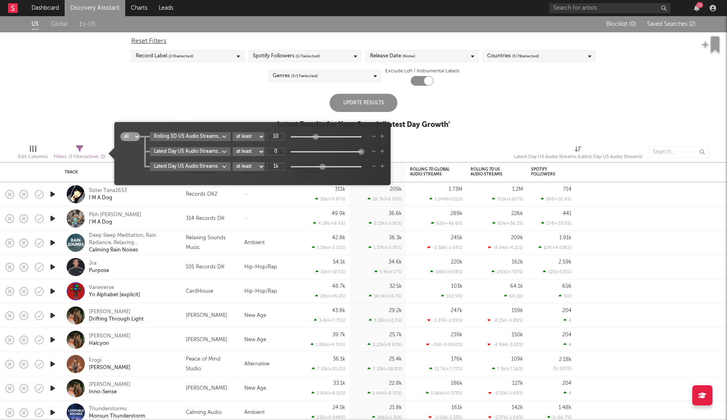
click at [472, 126] on div "US Global Ex-US Blocklist ( 0 ) Saved Searches ( 2 ) Reset Filters Record Label…" at bounding box center [363, 77] width 727 height 122
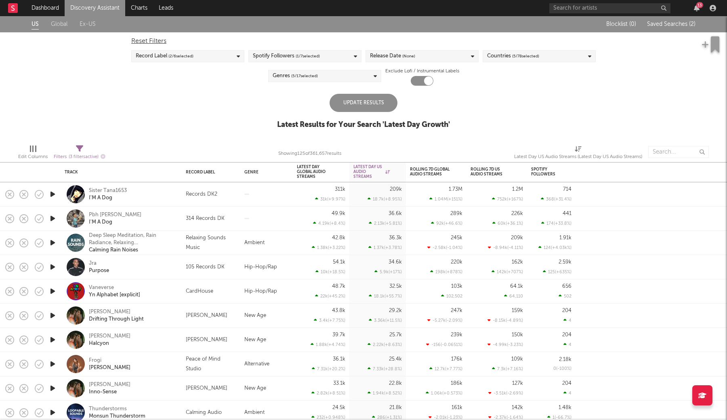
click at [300, 215] on div "49.9k 4.19k ( +8.4 % )" at bounding box center [321, 218] width 48 height 24
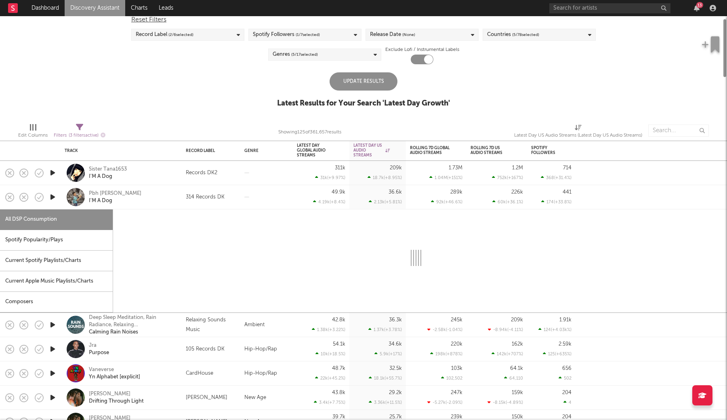
select select "1w"
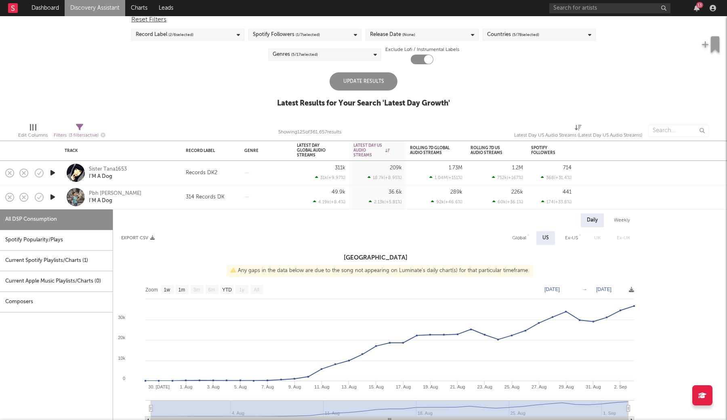
click at [321, 198] on div "49.9k 4.19k ( +8.4 % )" at bounding box center [321, 197] width 48 height 24
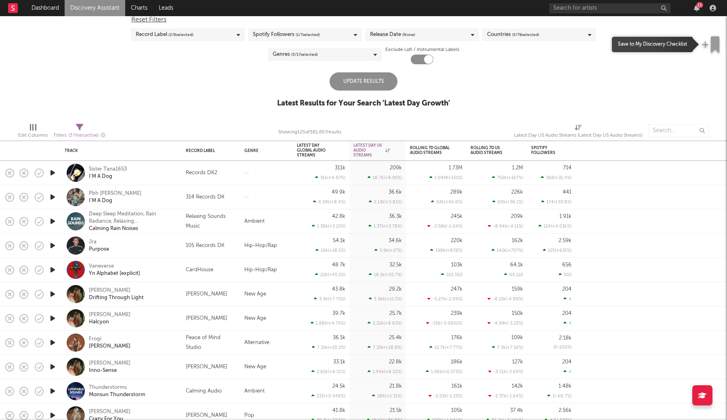
click at [707, 45] on icon "button" at bounding box center [705, 44] width 7 height 8
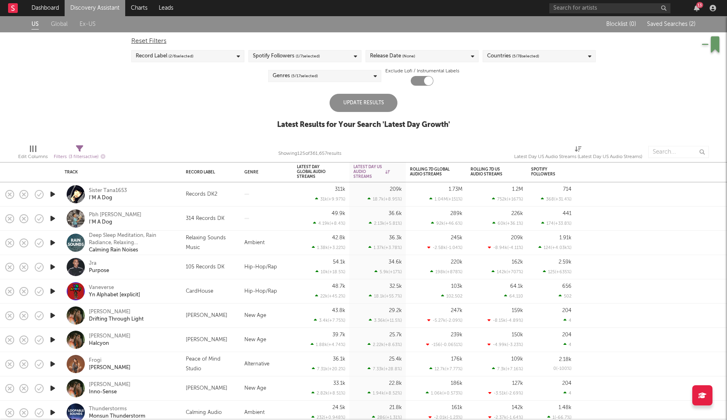
click at [78, 150] on icon at bounding box center [79, 148] width 7 height 7
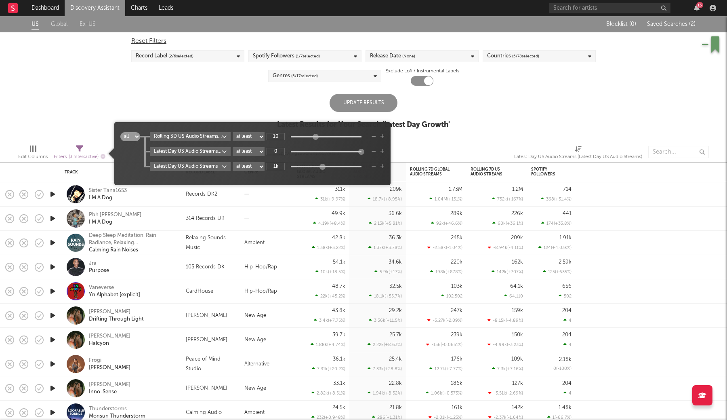
click at [382, 167] on icon "button" at bounding box center [382, 166] width 4 height 5
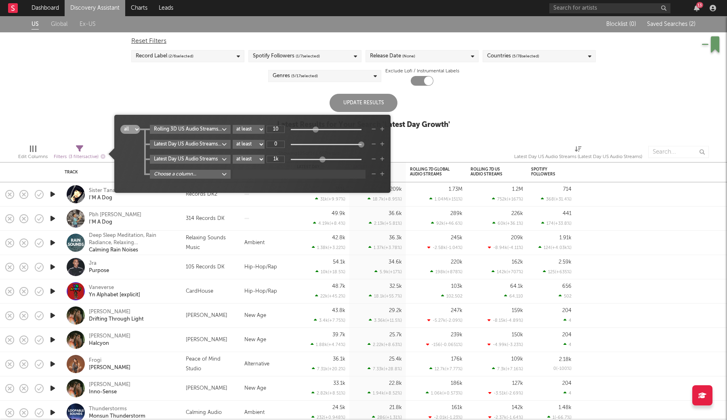
click at [200, 173] on body "Dashboard Discovery Assistant Charts Leads 13 Notifications Settings Mark all a…" at bounding box center [363, 210] width 727 height 420
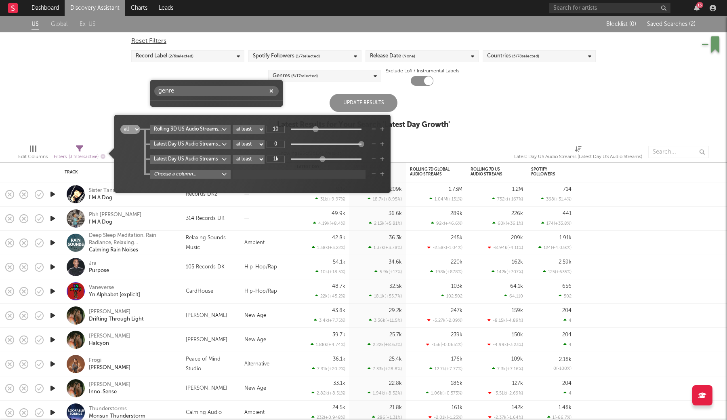
type input "genre"
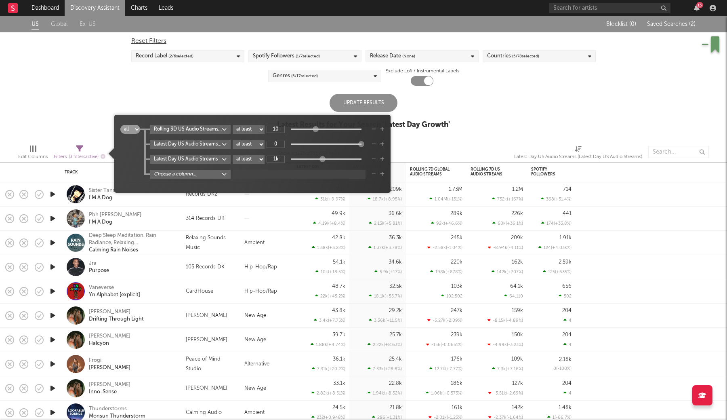
click at [127, 80] on div "genre" at bounding box center [363, 210] width 727 height 420
click at [127, 81] on div "US Global Ex-US Blocklist ( 0 ) Saved Searches ( 2 ) Reset Filters Record Label…" at bounding box center [363, 77] width 727 height 122
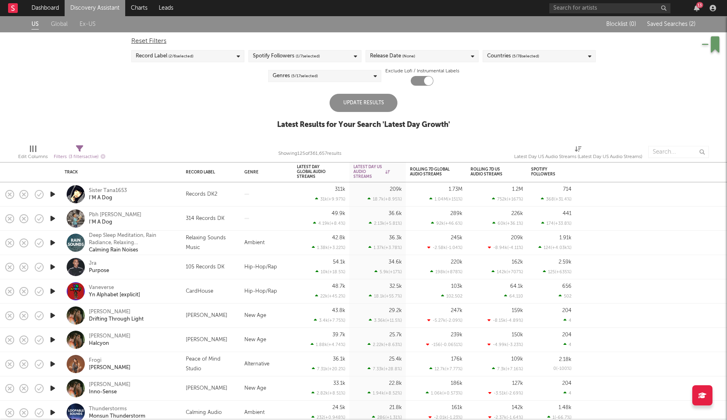
click at [316, 76] on span "( 5 / 17 selected)" at bounding box center [304, 76] width 27 height 10
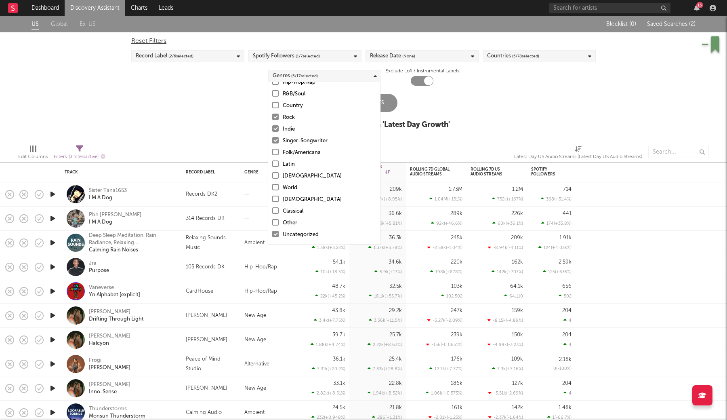
scroll to position [57, 0]
click at [283, 233] on div "Uncategorized" at bounding box center [330, 235] width 94 height 10
click at [272, 233] on input "Uncategorized" at bounding box center [272, 235] width 0 height 10
click at [393, 107] on div "Update Results" at bounding box center [364, 103] width 68 height 18
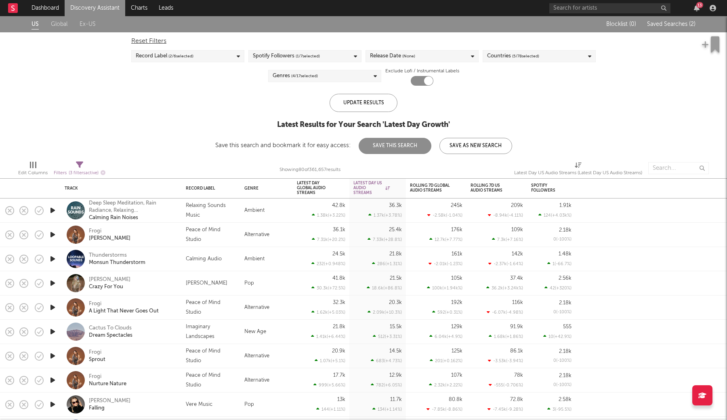
click at [350, 78] on div "Genres ( 4 / 17 selected)" at bounding box center [324, 76] width 113 height 12
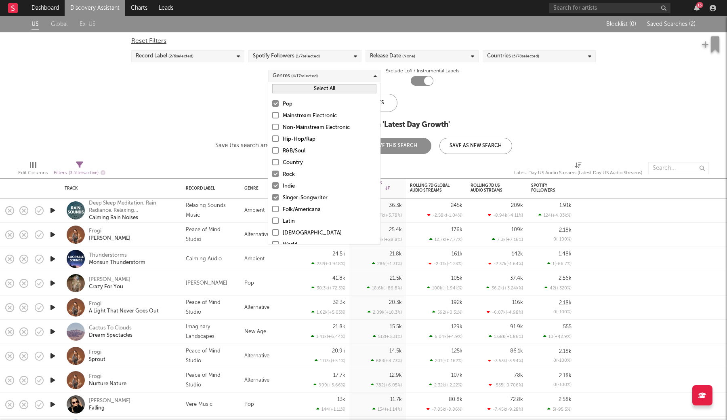
click at [274, 186] on div at bounding box center [275, 185] width 6 height 6
click at [272, 186] on input "Indie" at bounding box center [272, 186] width 0 height 10
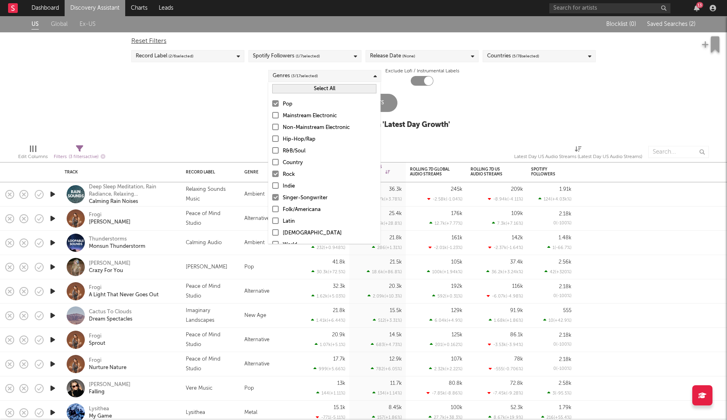
click at [279, 185] on label "Indie" at bounding box center [324, 186] width 104 height 10
click at [272, 185] on input "Indie" at bounding box center [272, 186] width 0 height 10
click at [229, 110] on div "US Global Ex-US Blocklist ( 0 ) Saved Searches ( 2 ) Reset Filters Record Label…" at bounding box center [363, 77] width 727 height 122
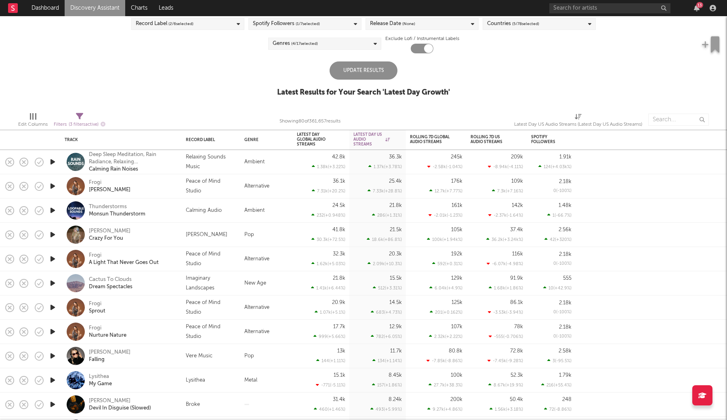
click at [356, 70] on div "Update Results" at bounding box center [364, 70] width 68 height 18
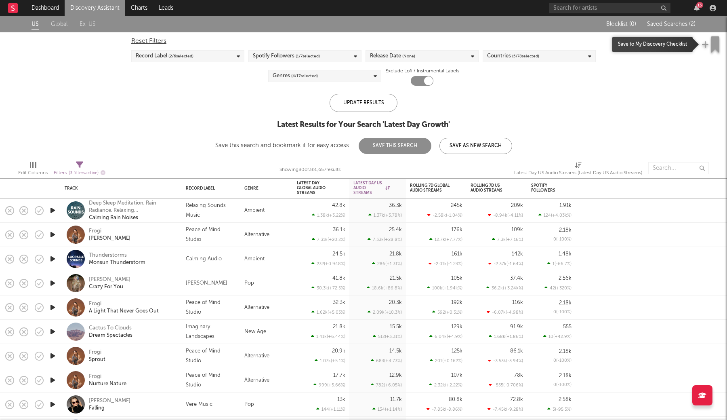
click at [714, 46] on icon "button" at bounding box center [715, 44] width 8 height 16
click at [165, 236] on div "Frogi Wilding" at bounding box center [132, 235] width 87 height 15
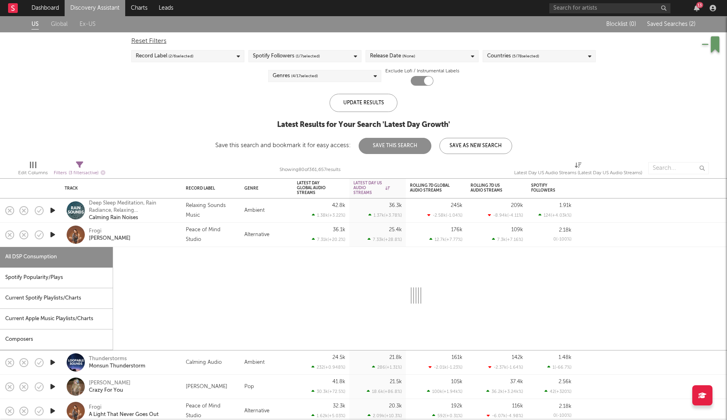
select select "1w"
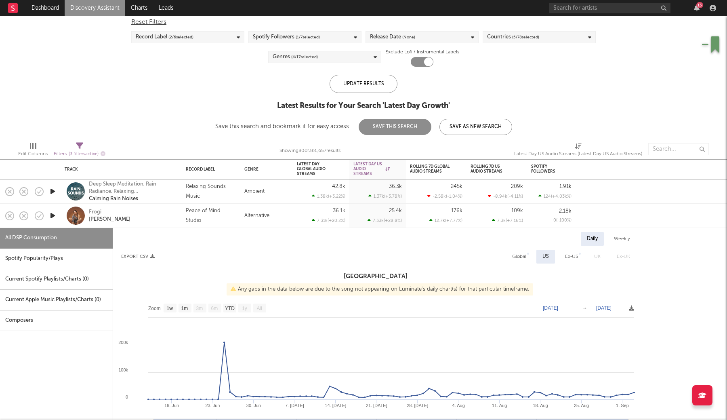
click at [525, 254] on div "Global" at bounding box center [519, 257] width 14 height 10
select select "1w"
click at [142, 222] on div "Frogi Wilding" at bounding box center [132, 216] width 87 height 15
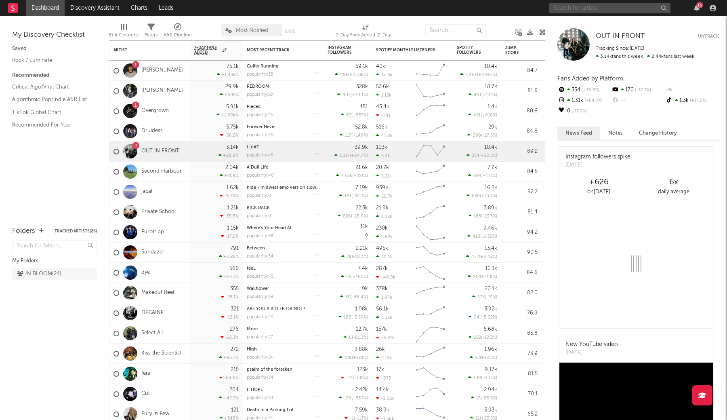
click at [567, 8] on input "text" at bounding box center [610, 8] width 121 height 10
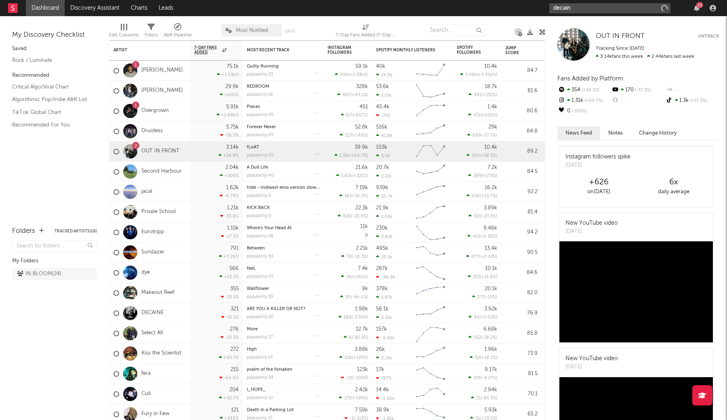
type input "decaine"
click at [575, 12] on input "decaine" at bounding box center [610, 8] width 121 height 10
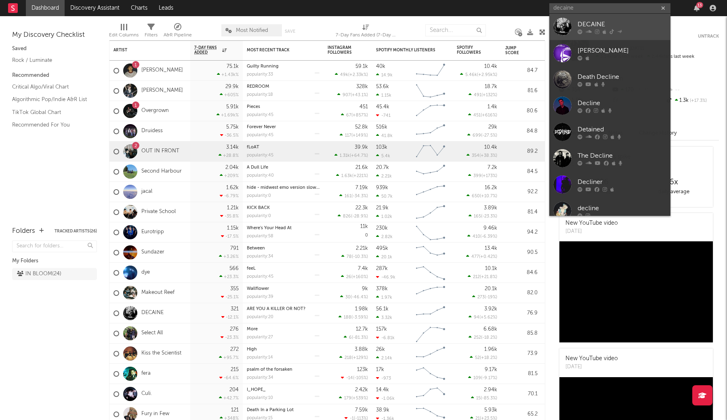
click at [582, 24] on div "DECAINE" at bounding box center [622, 24] width 89 height 10
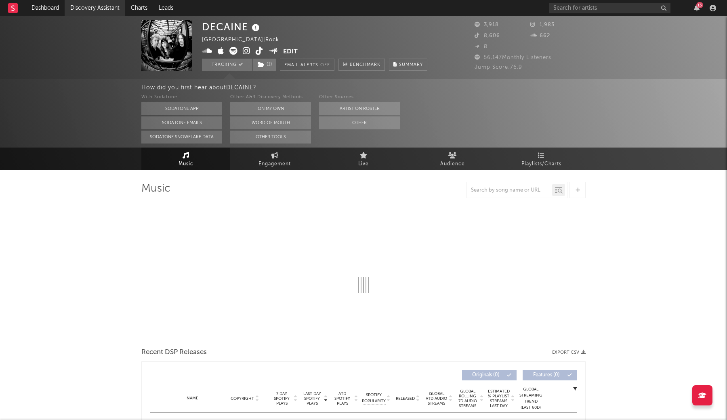
select select "1w"
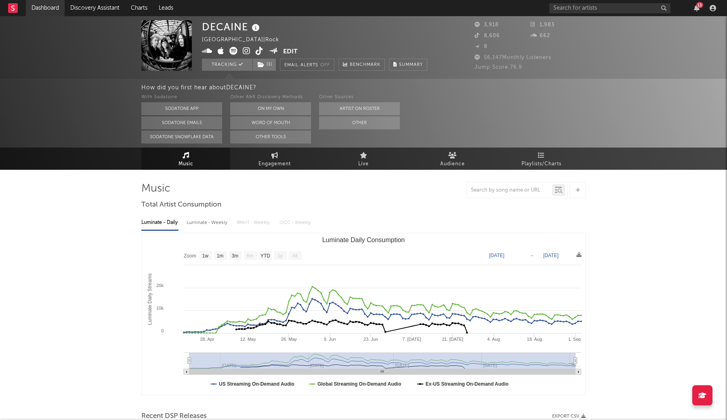
click at [52, 9] on link "Dashboard" at bounding box center [45, 8] width 39 height 16
